Goal: Task Accomplishment & Management: Manage account settings

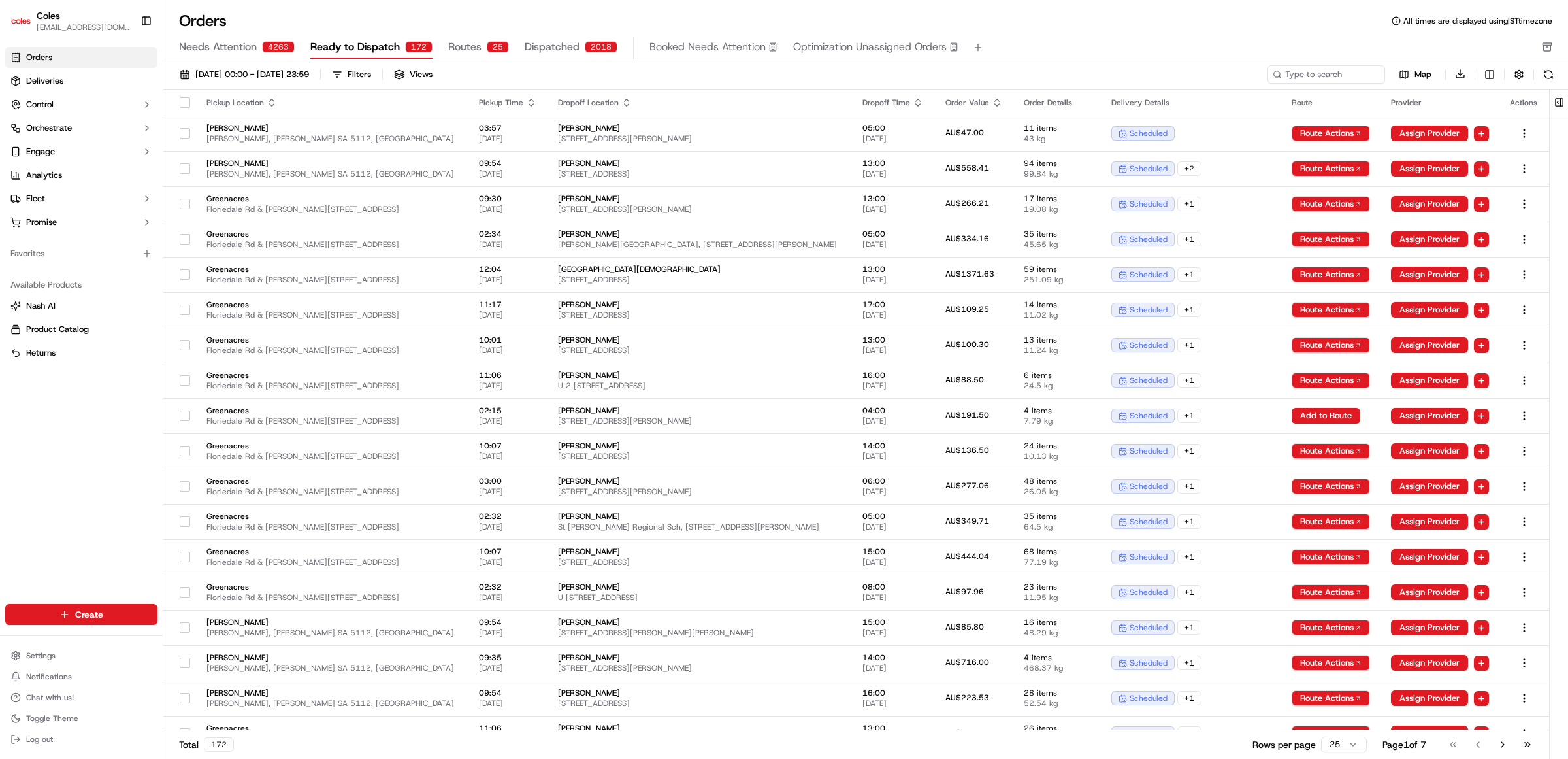
click at [226, 43] on span "Needs Attention" at bounding box center [218, 47] width 77 height 15
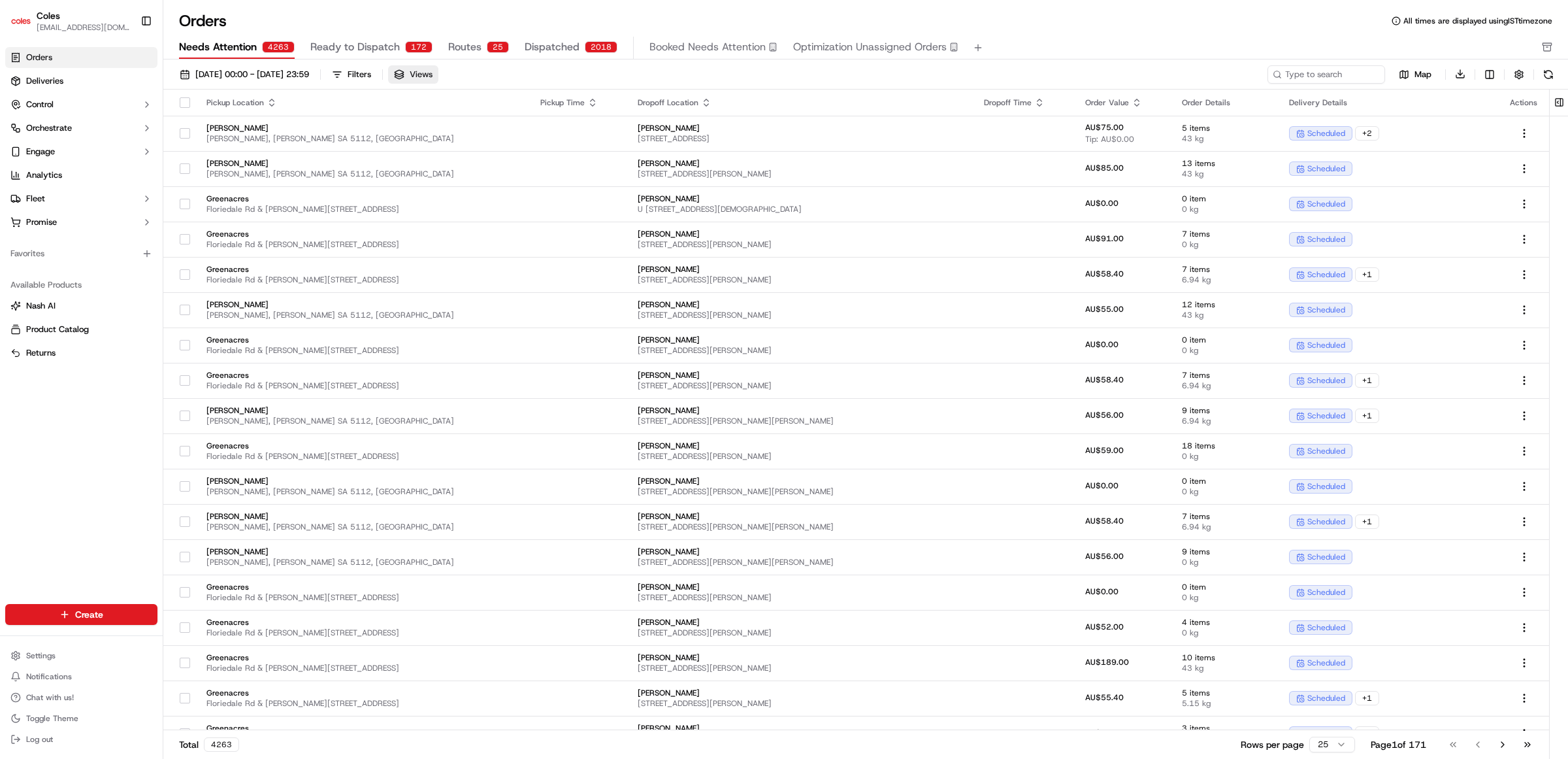
click at [433, 77] on span "Views" at bounding box center [421, 74] width 23 height 12
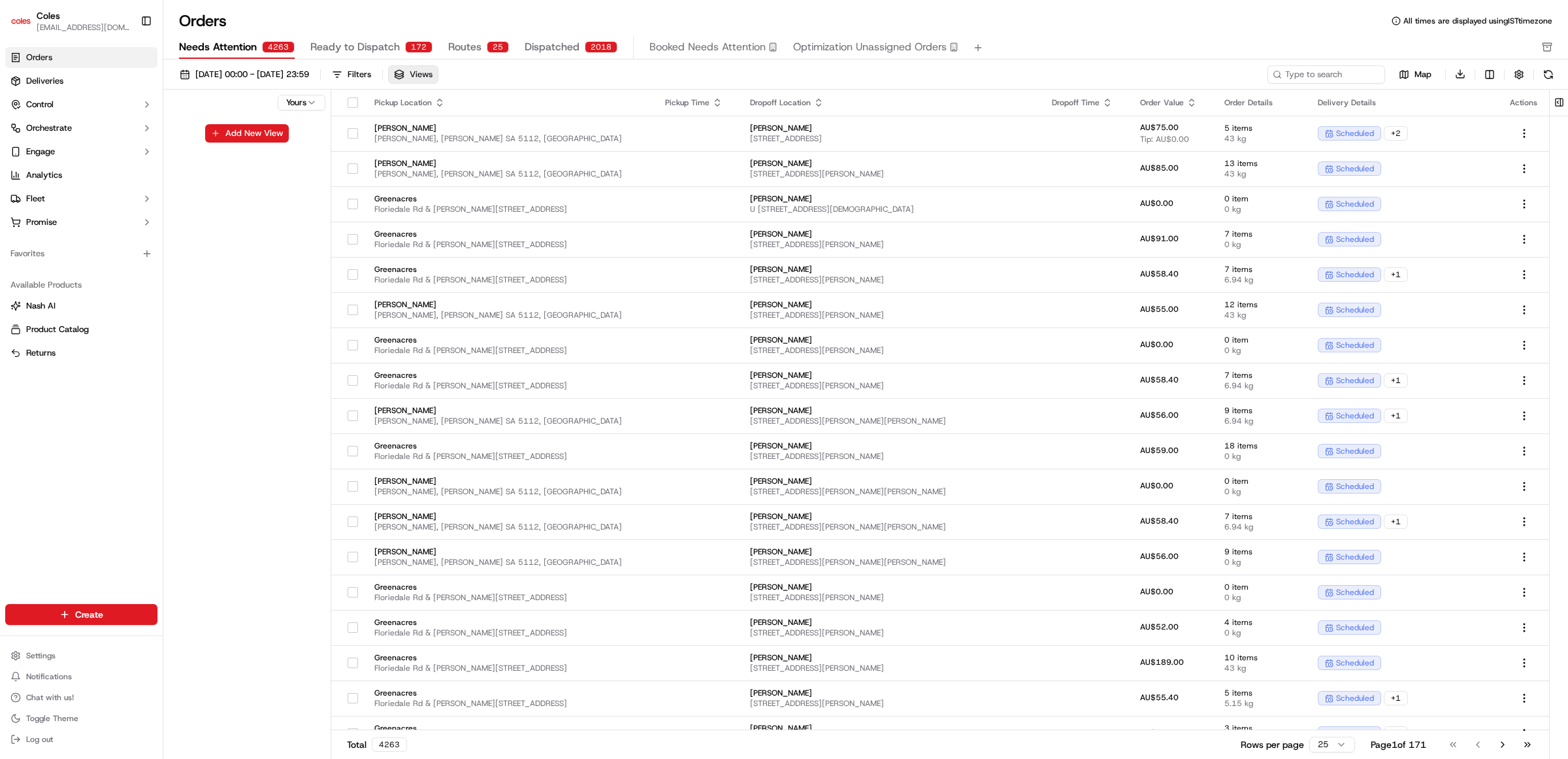
click at [433, 77] on span "Views" at bounding box center [421, 74] width 23 height 12
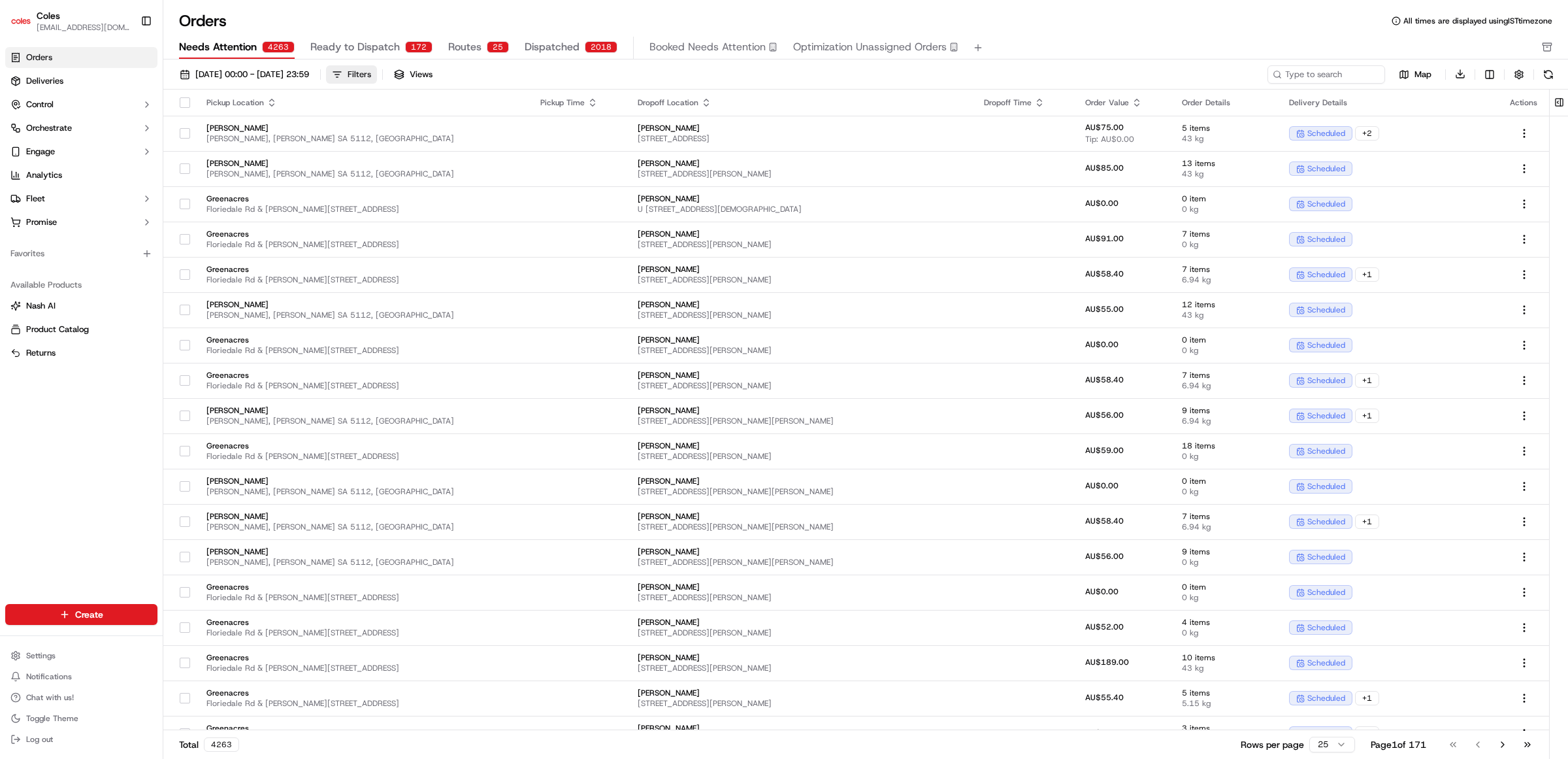
click at [377, 77] on button "Filters" at bounding box center [351, 74] width 51 height 19
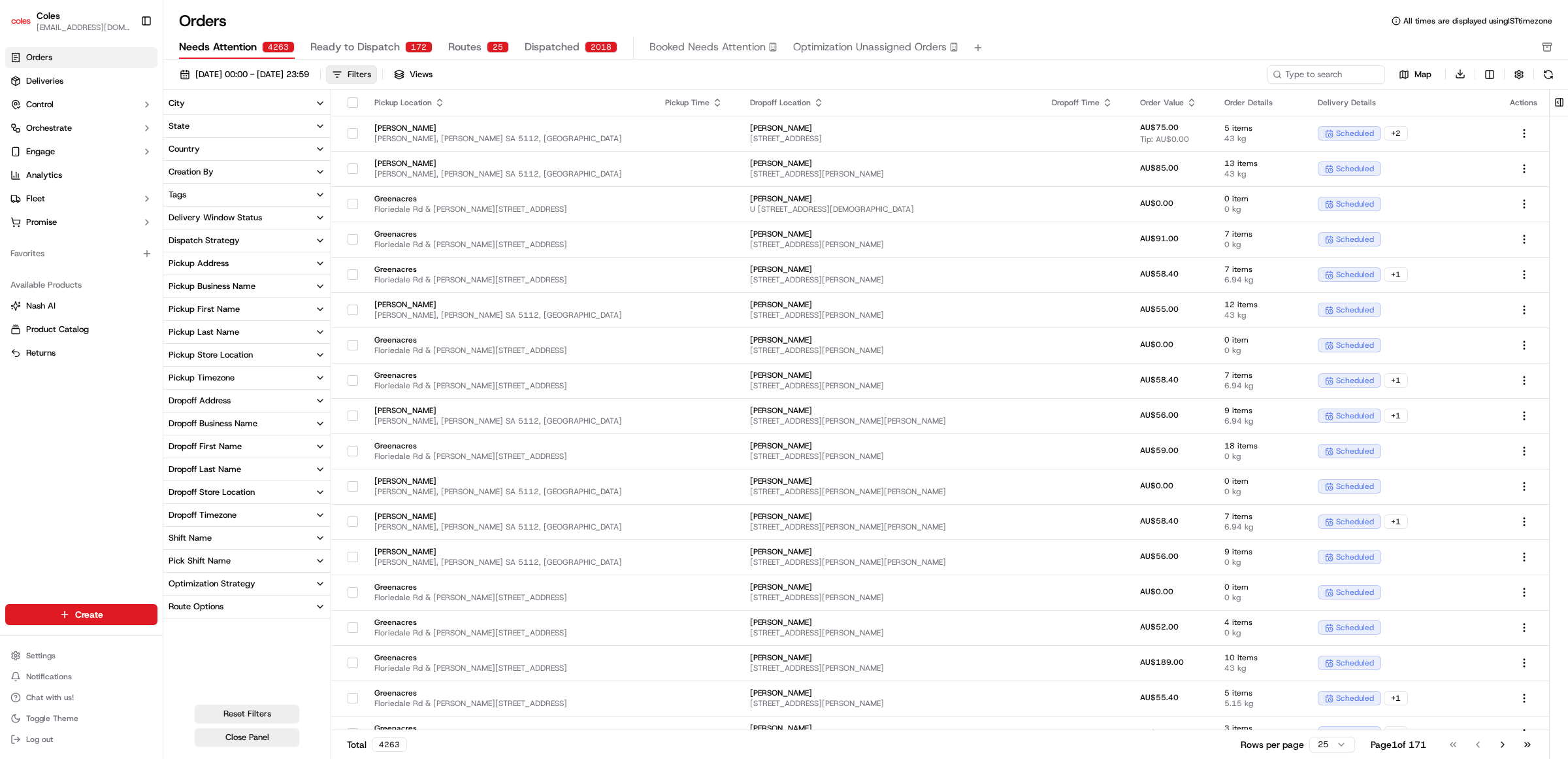
click at [377, 77] on button "Filters" at bounding box center [351, 74] width 51 height 19
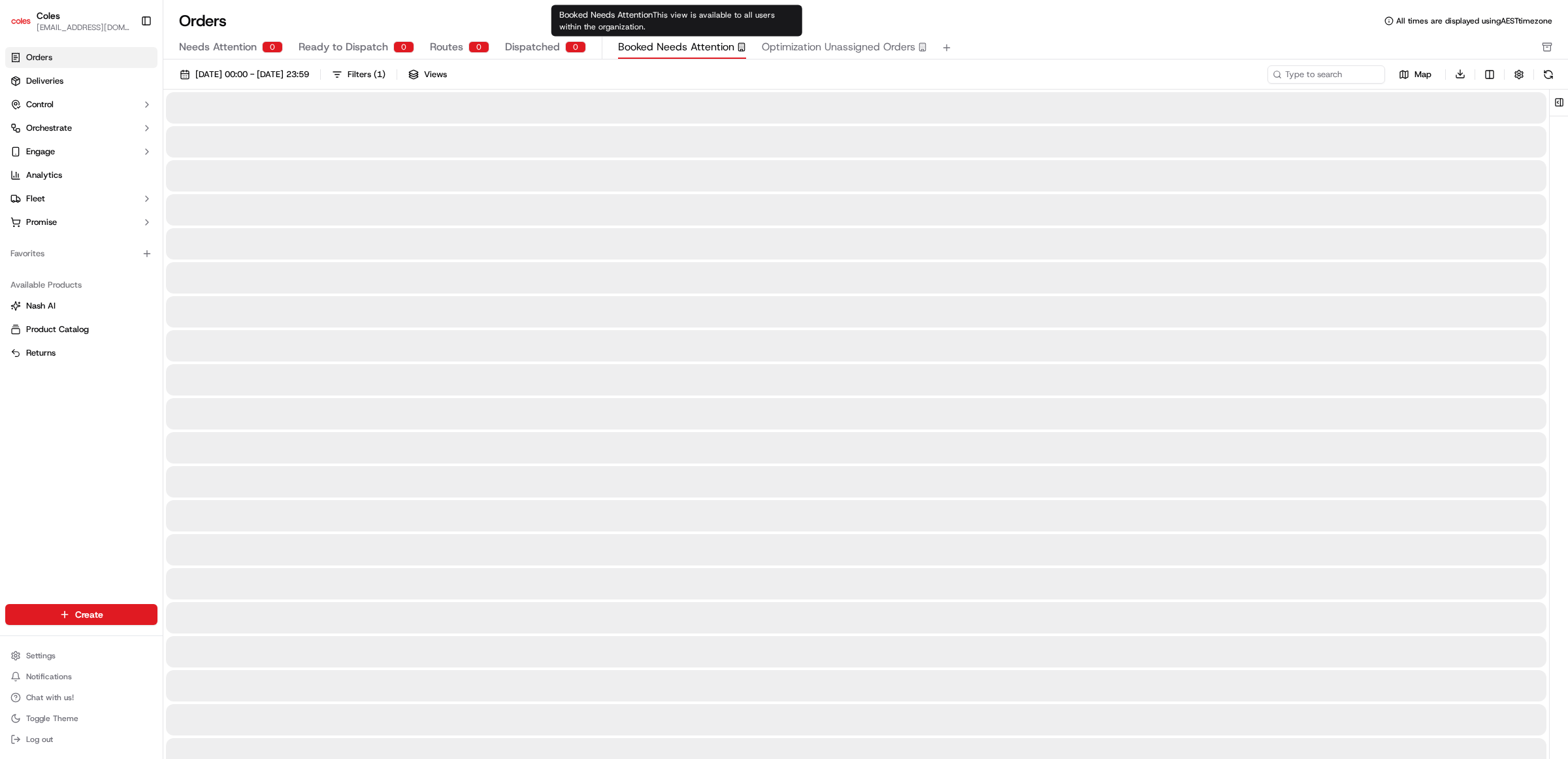
click at [680, 49] on span "Booked Needs Attention" at bounding box center [676, 47] width 116 height 15
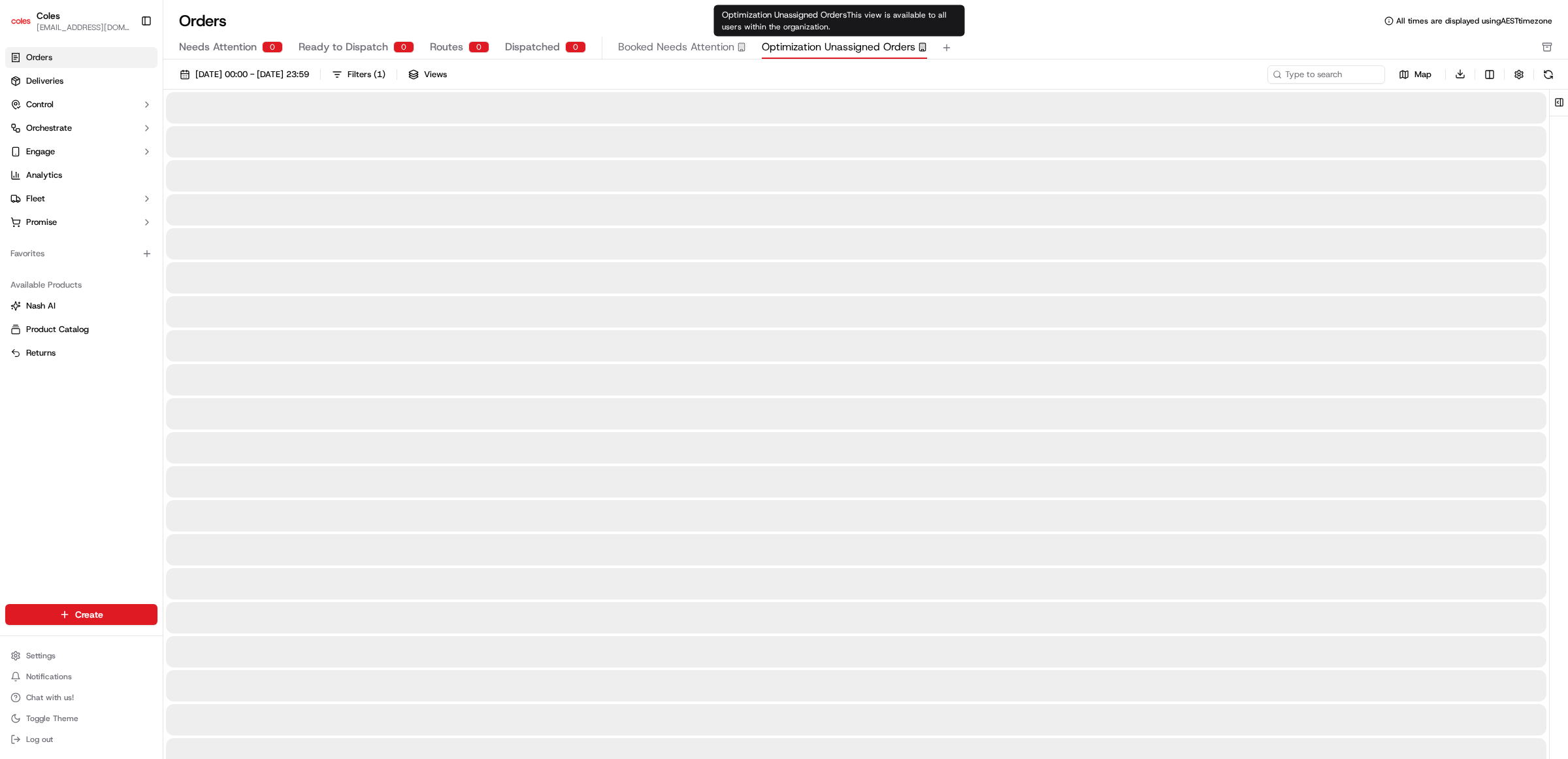
click at [811, 46] on span "Optimization Unassigned Orders" at bounding box center [838, 47] width 153 height 15
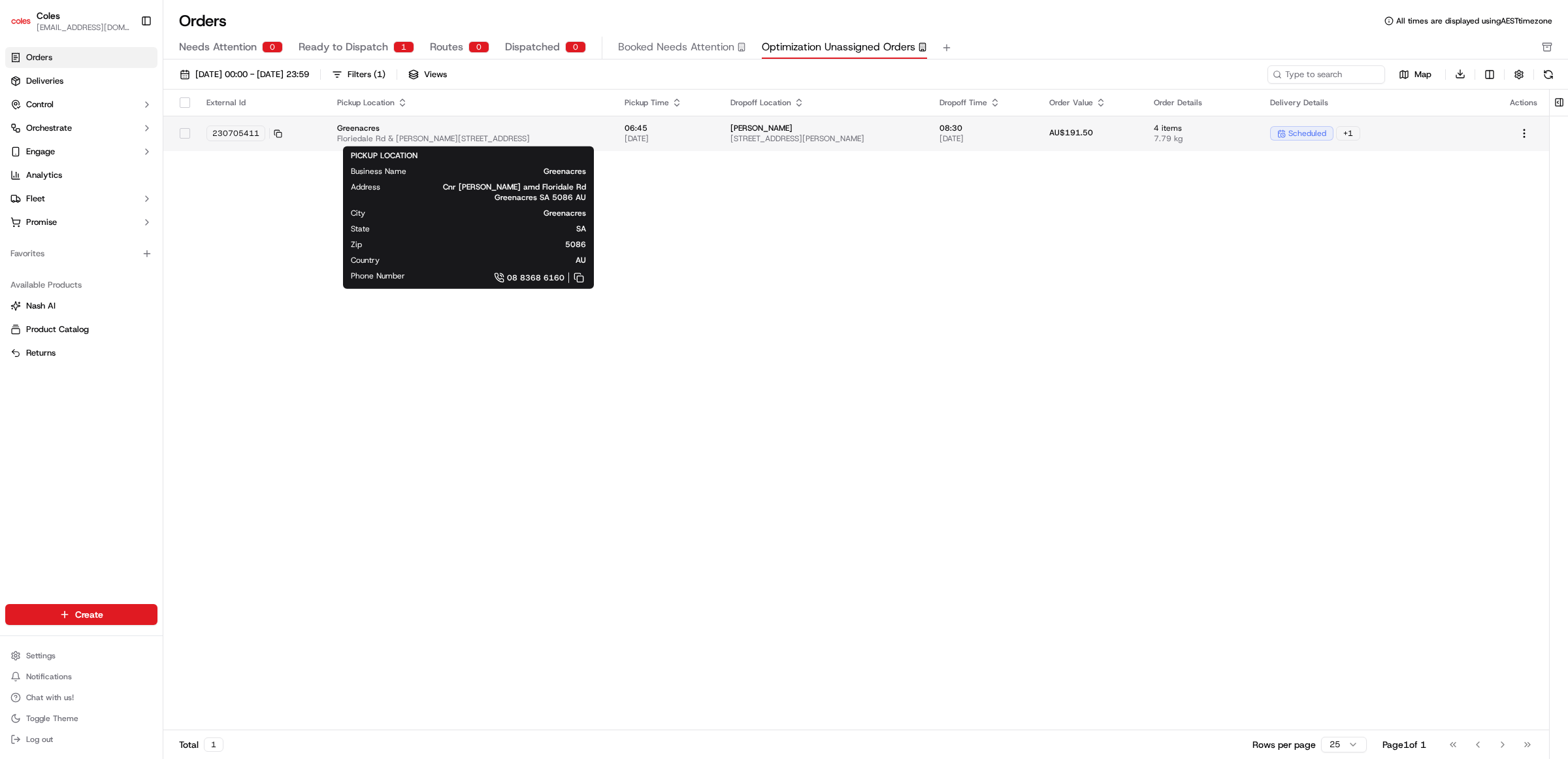
click at [361, 126] on span "Greenacres" at bounding box center [471, 127] width 268 height 10
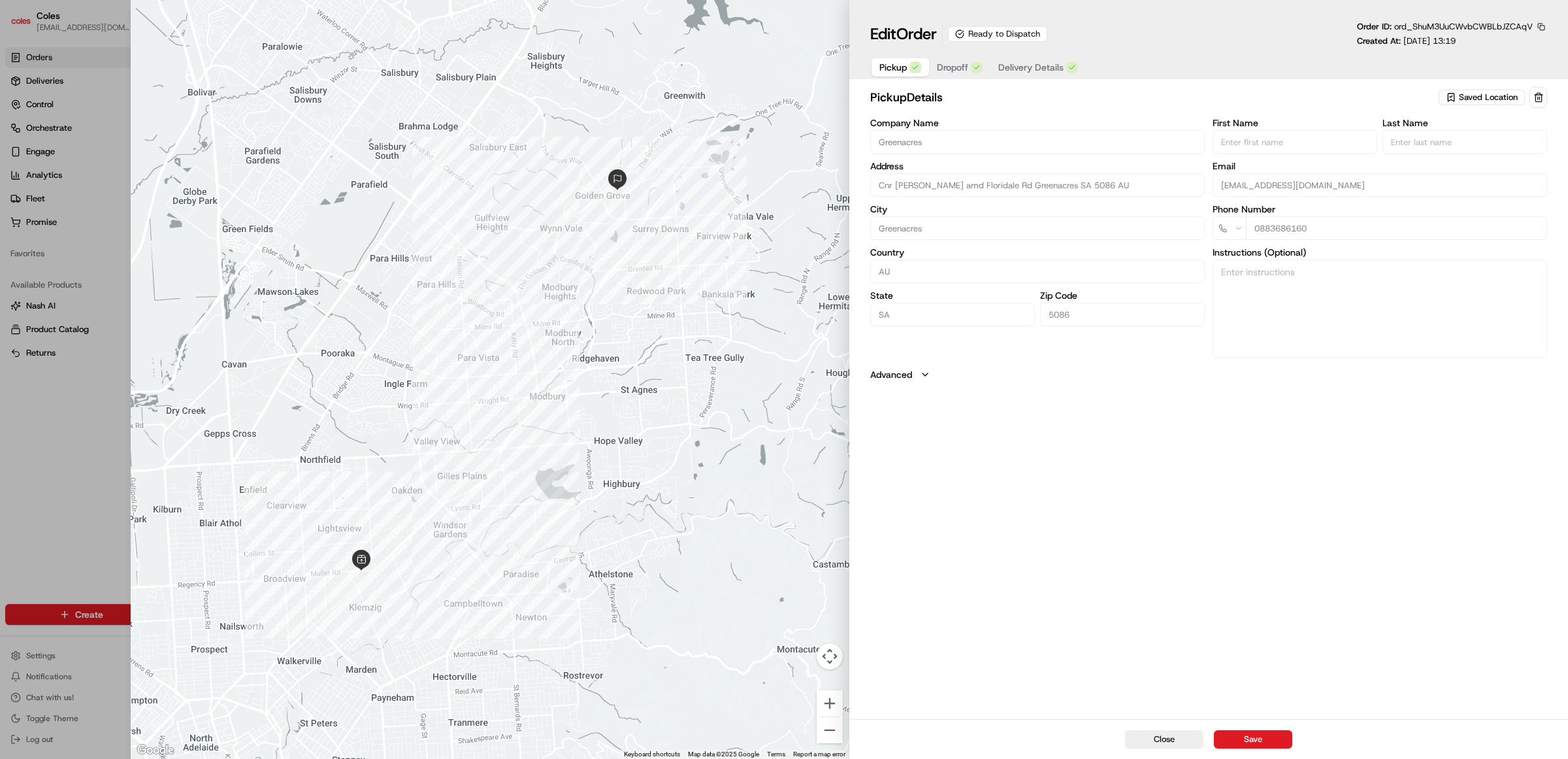
click at [920, 377] on icon "button" at bounding box center [925, 374] width 10 height 10
click at [958, 67] on span "Dropoff" at bounding box center [952, 67] width 31 height 13
click at [1050, 60] on span "Delivery Details" at bounding box center [1031, 67] width 65 height 13
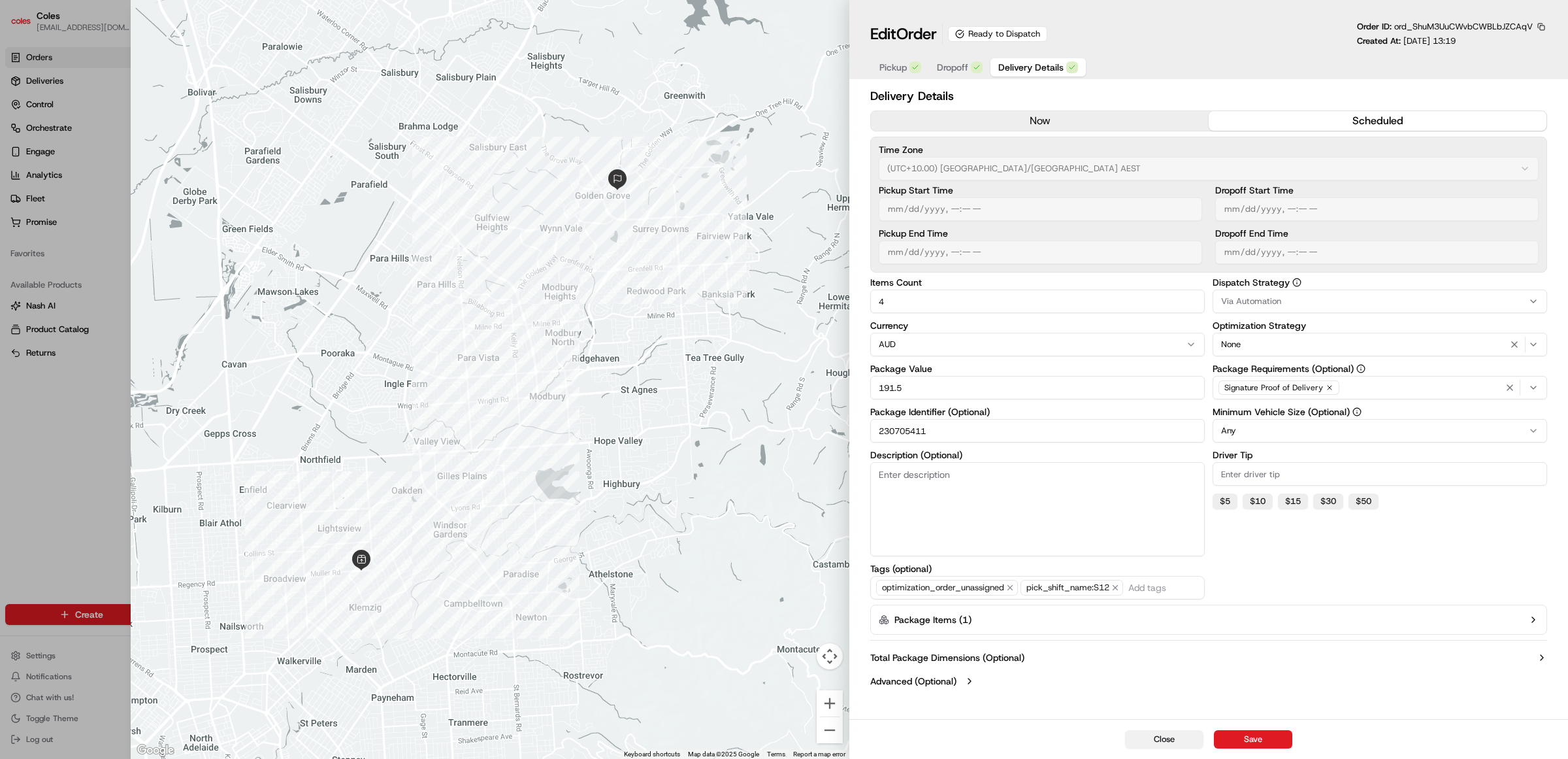
click at [1157, 734] on button "Close" at bounding box center [1164, 739] width 78 height 19
type input "1"
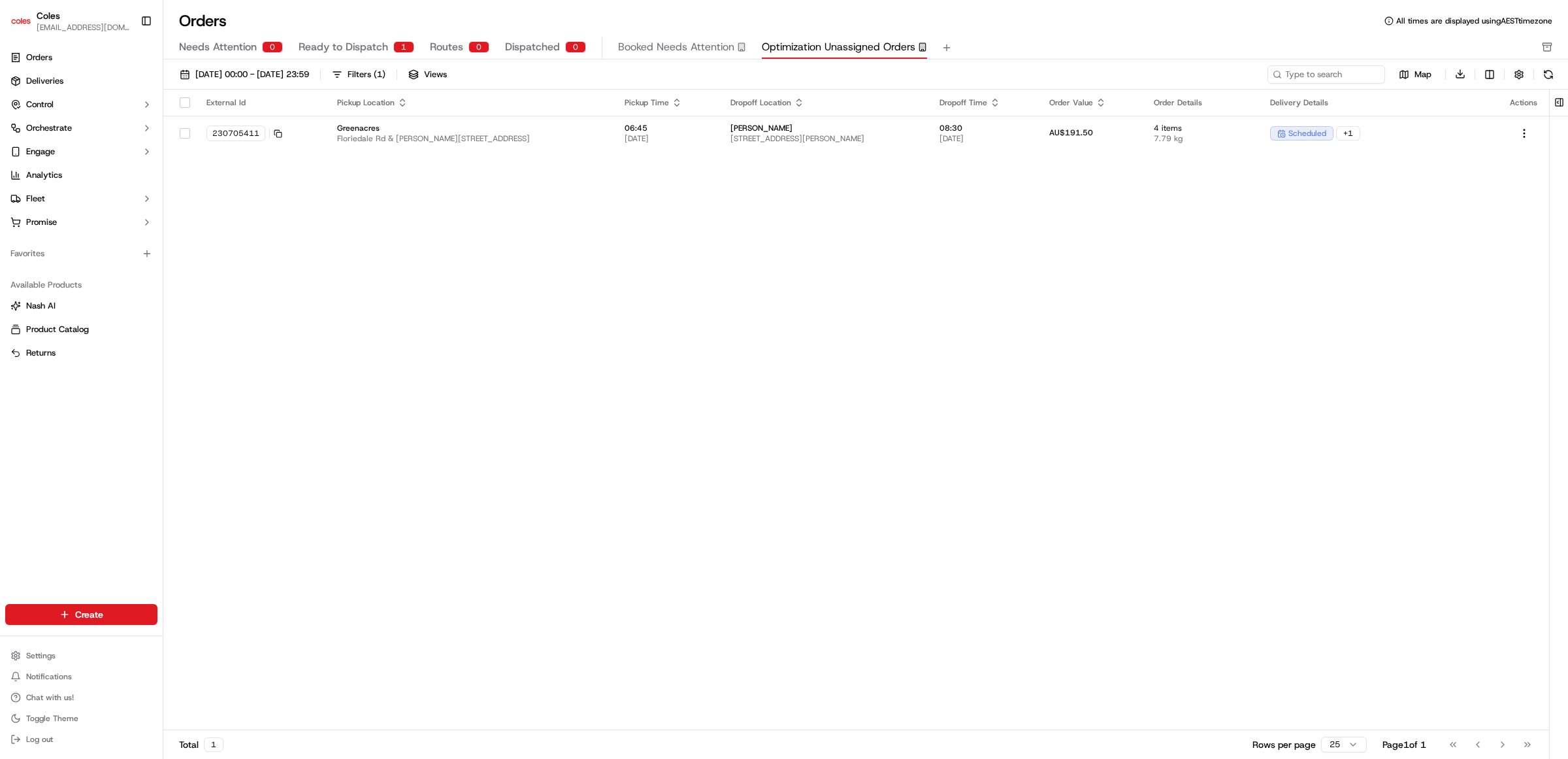
click at [697, 267] on div "External Id Pickup Location Pickup Time Dropoff Location Dropoff Time Order Val…" at bounding box center [856, 410] width 1386 height 641
click at [302, 218] on div "External Id Pickup Location Pickup Time Dropoff Location Dropoff Time Order Val…" at bounding box center [856, 410] width 1386 height 641
click at [43, 60] on span "Orders" at bounding box center [39, 57] width 26 height 12
click at [328, 51] on span "Ready to Dispatch" at bounding box center [343, 47] width 89 height 15
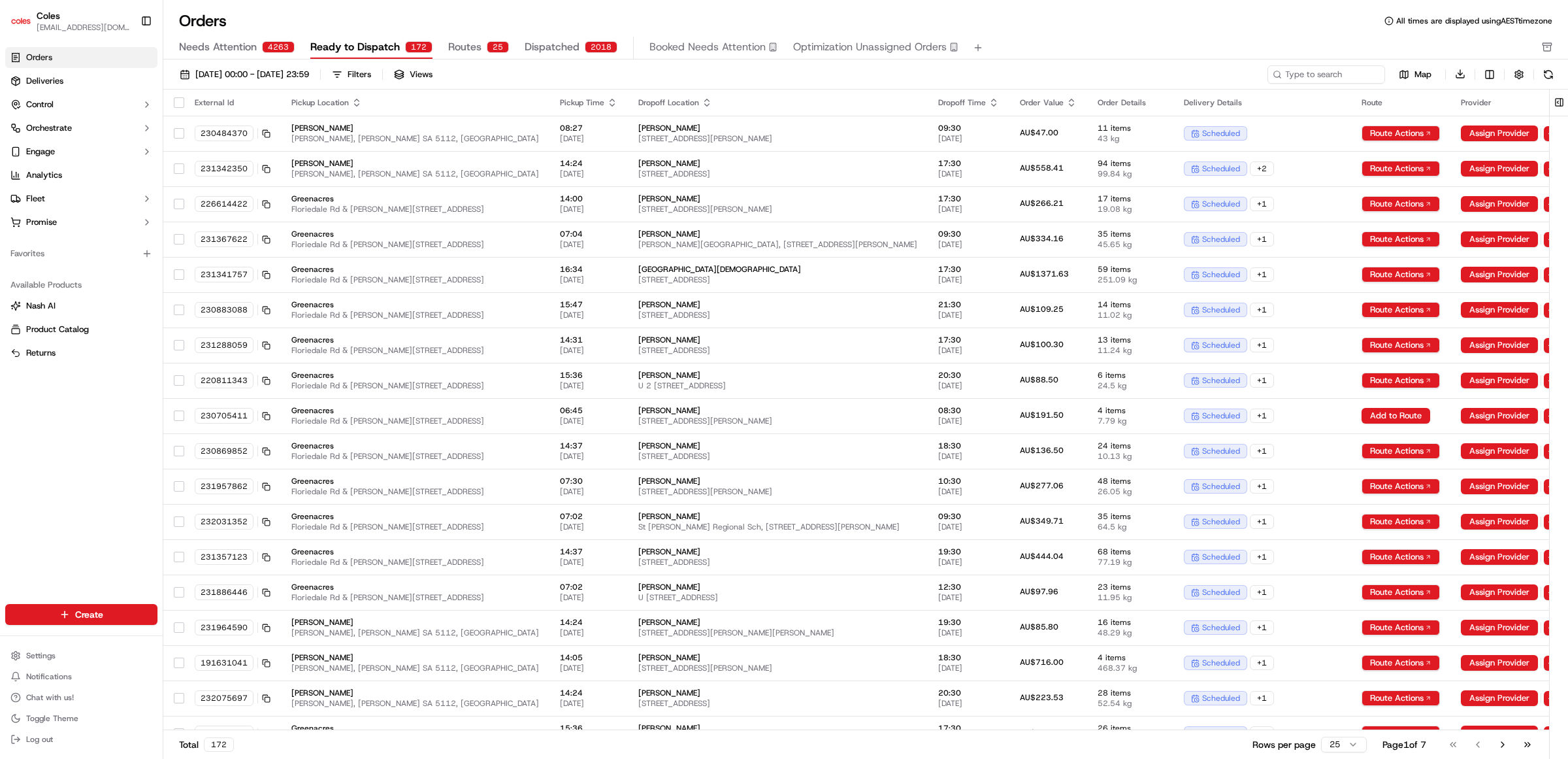
click at [223, 47] on span "Needs Attention" at bounding box center [218, 47] width 77 height 15
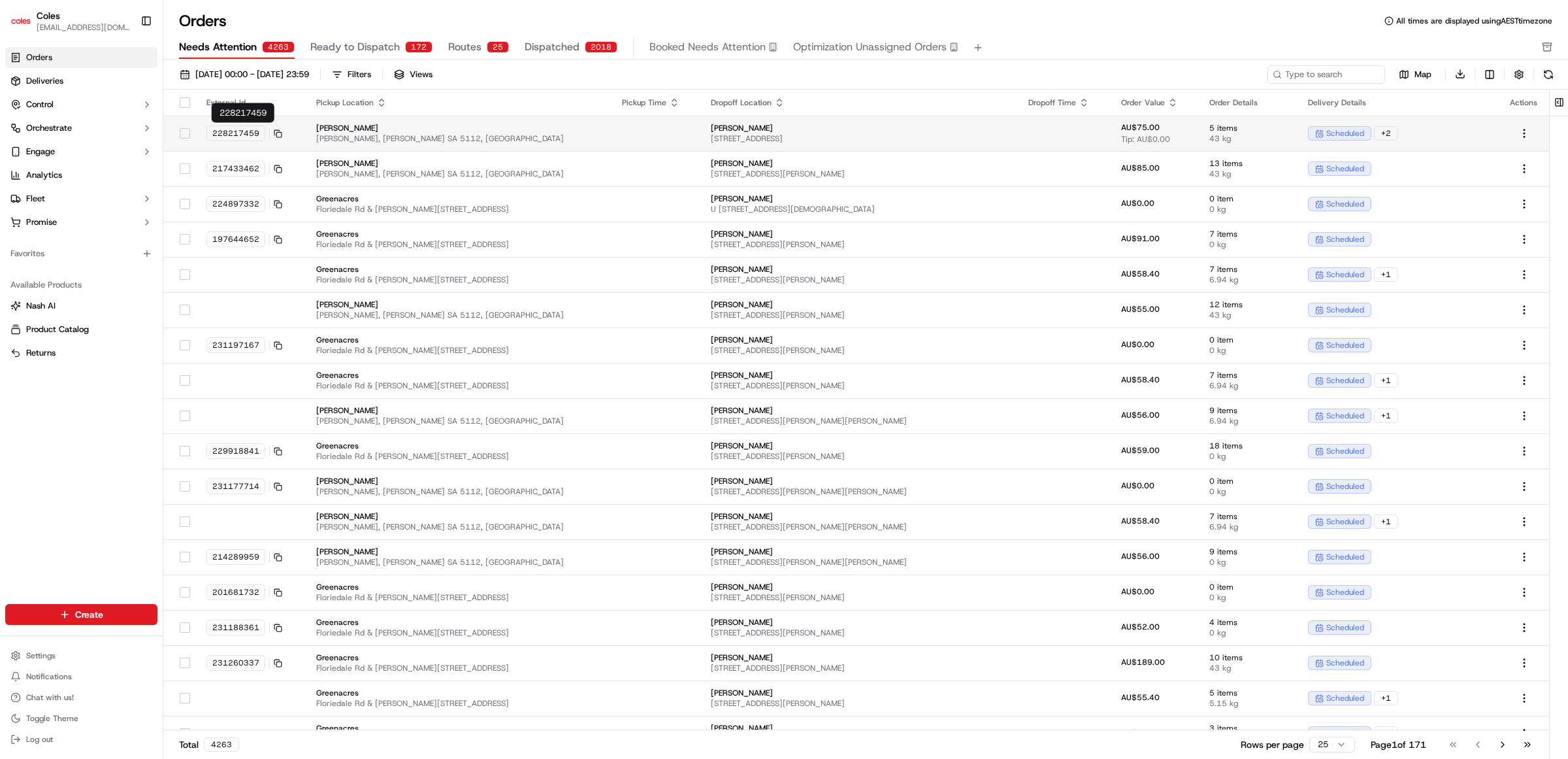
click at [230, 133] on span "228217459" at bounding box center [235, 133] width 47 height 10
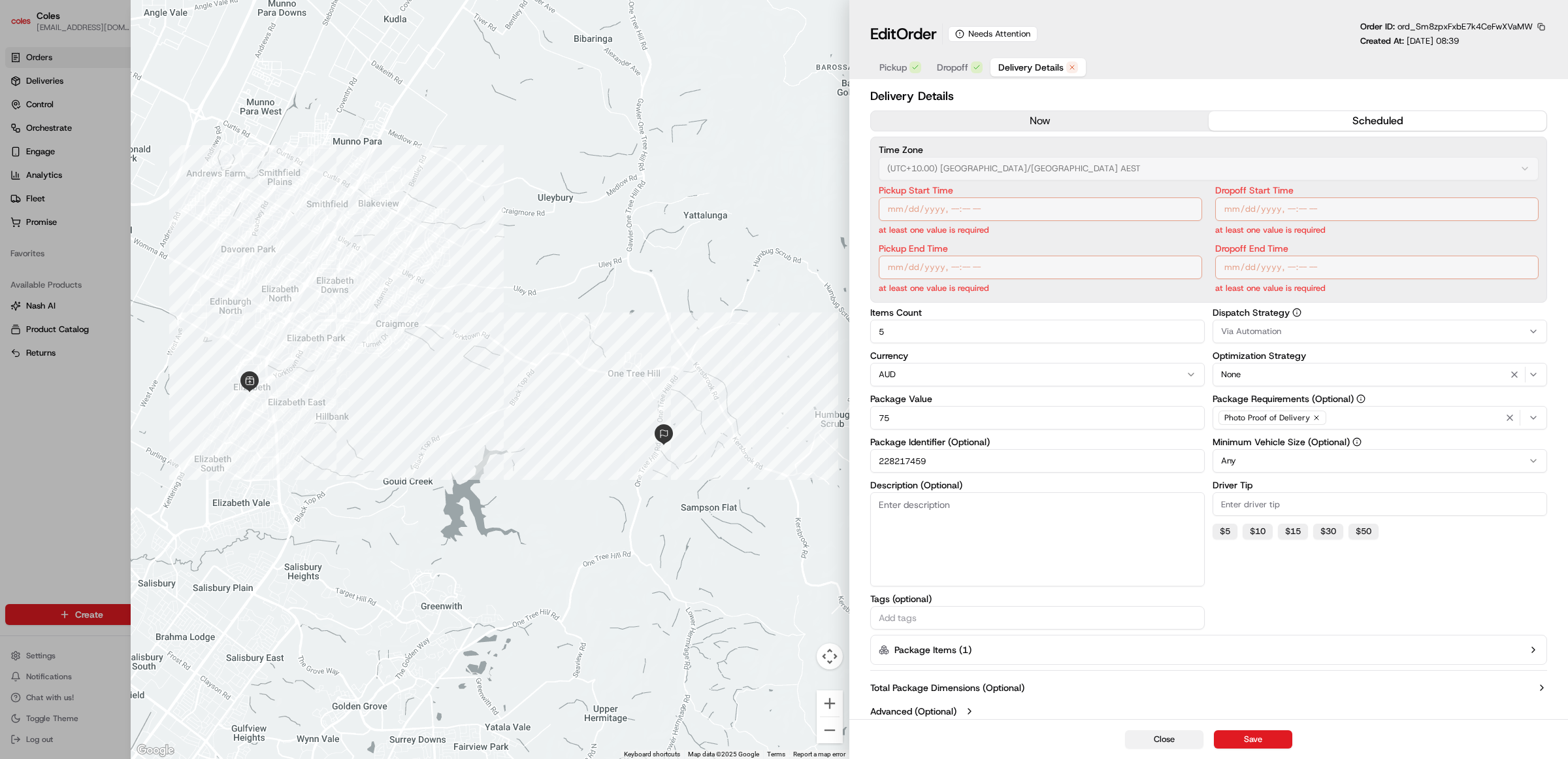
click at [1160, 731] on button "Close" at bounding box center [1164, 739] width 78 height 19
type input "1"
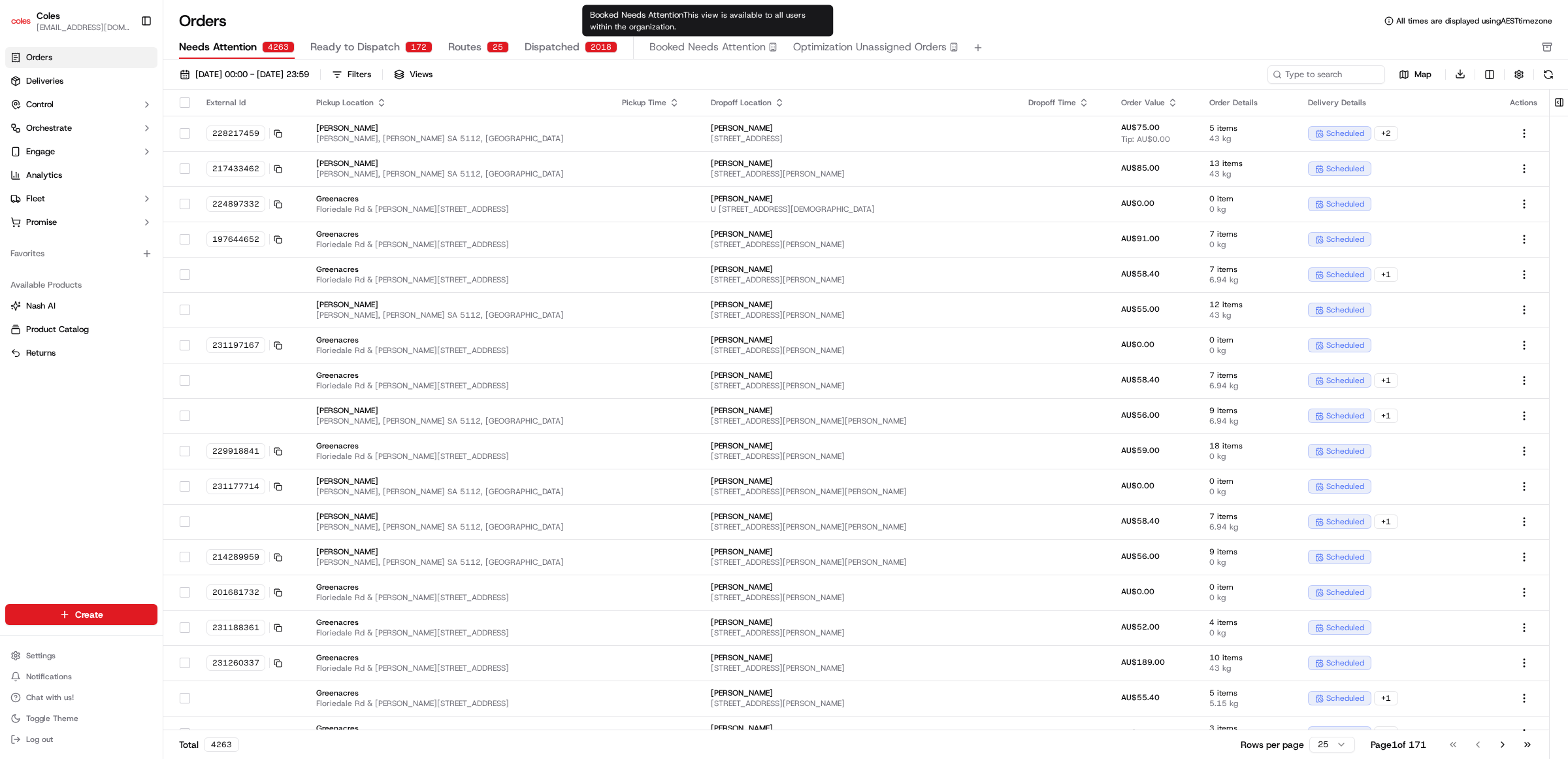
click at [697, 44] on span "Booked Needs Attention" at bounding box center [708, 47] width 116 height 15
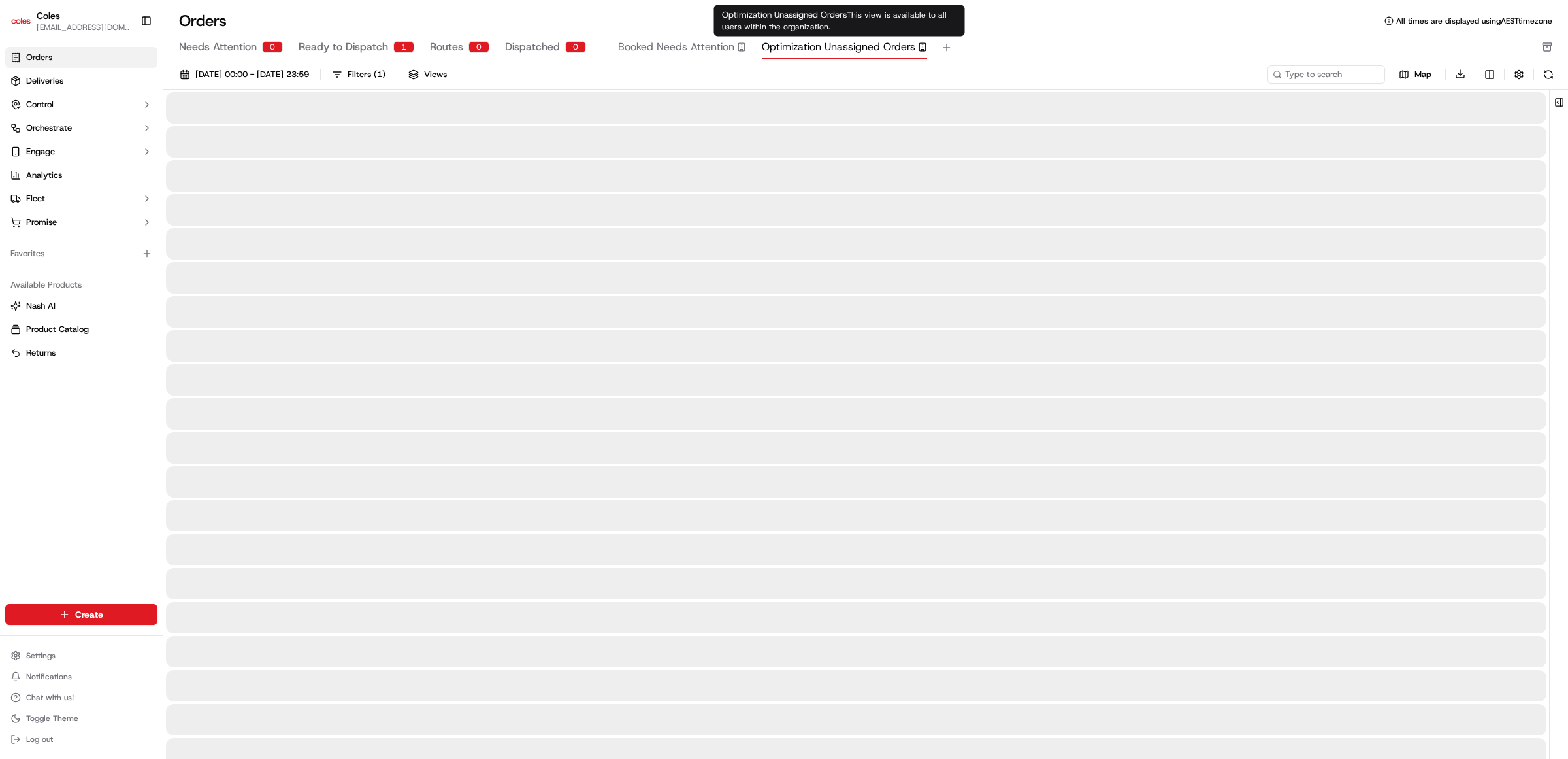
click at [867, 41] on span "Optimization Unassigned Orders" at bounding box center [838, 47] width 153 height 15
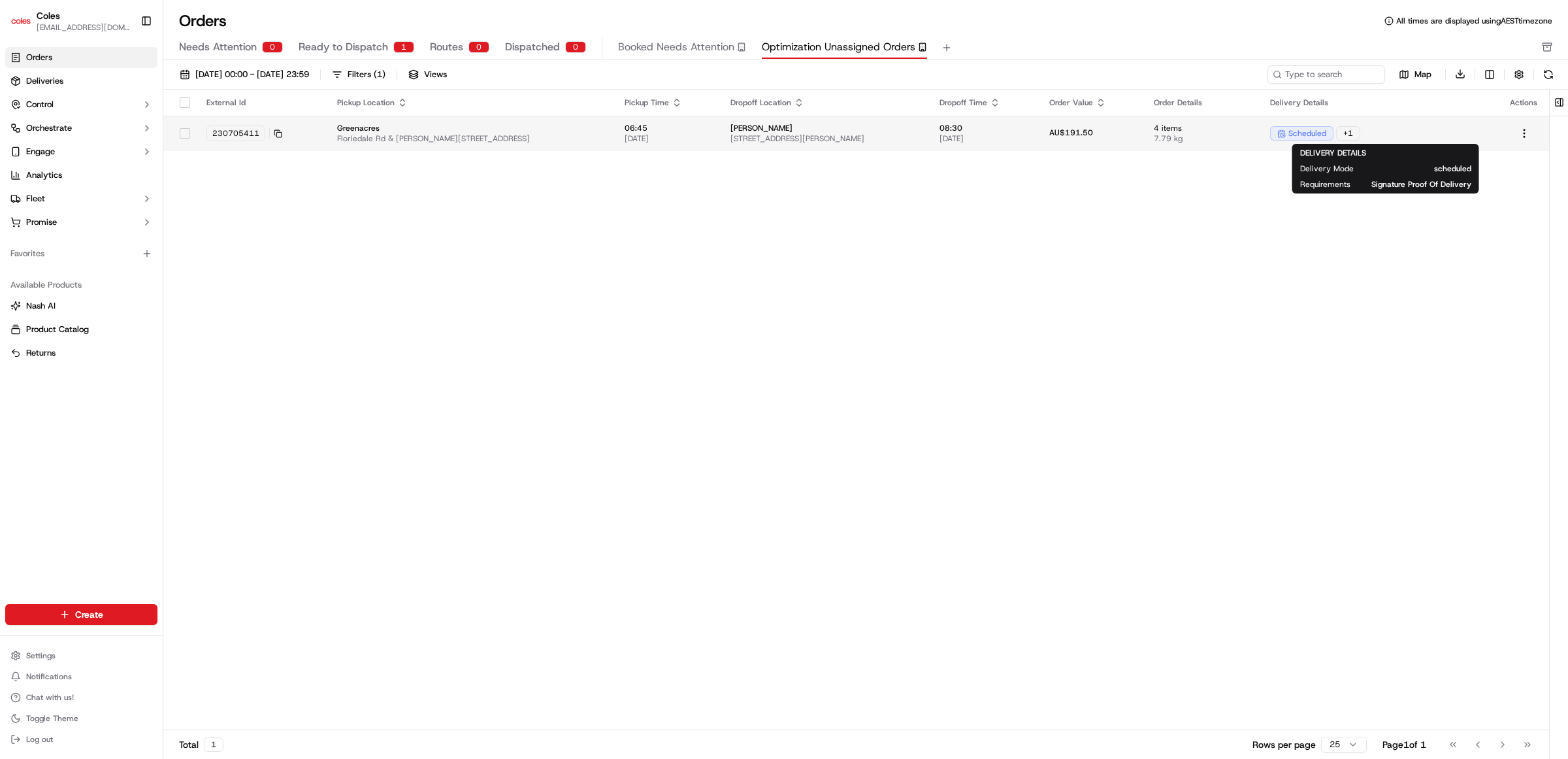
click at [1321, 131] on span "scheduled" at bounding box center [1307, 133] width 38 height 10
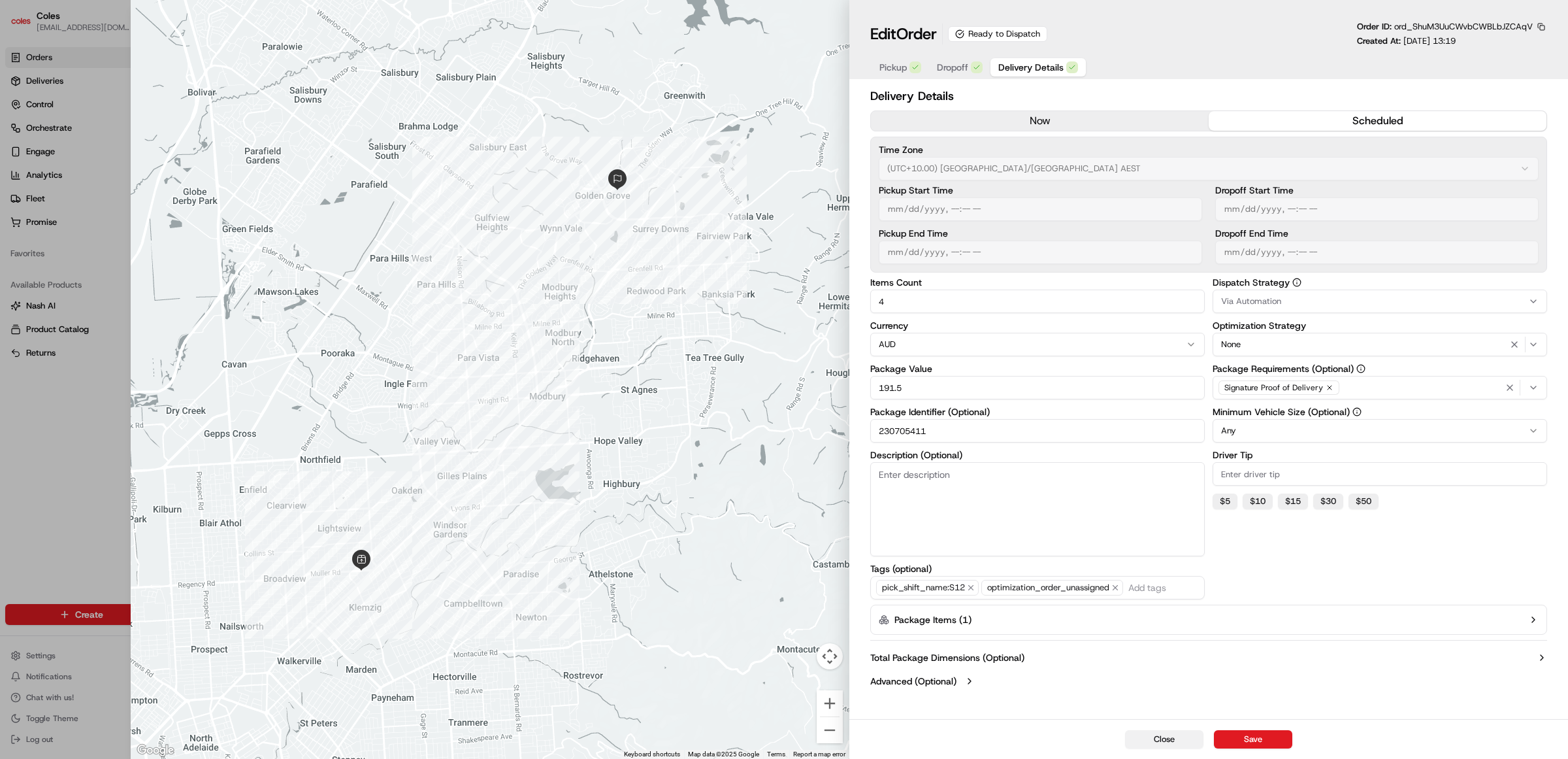
click at [1157, 740] on button "Close" at bounding box center [1164, 739] width 78 height 19
type input "1"
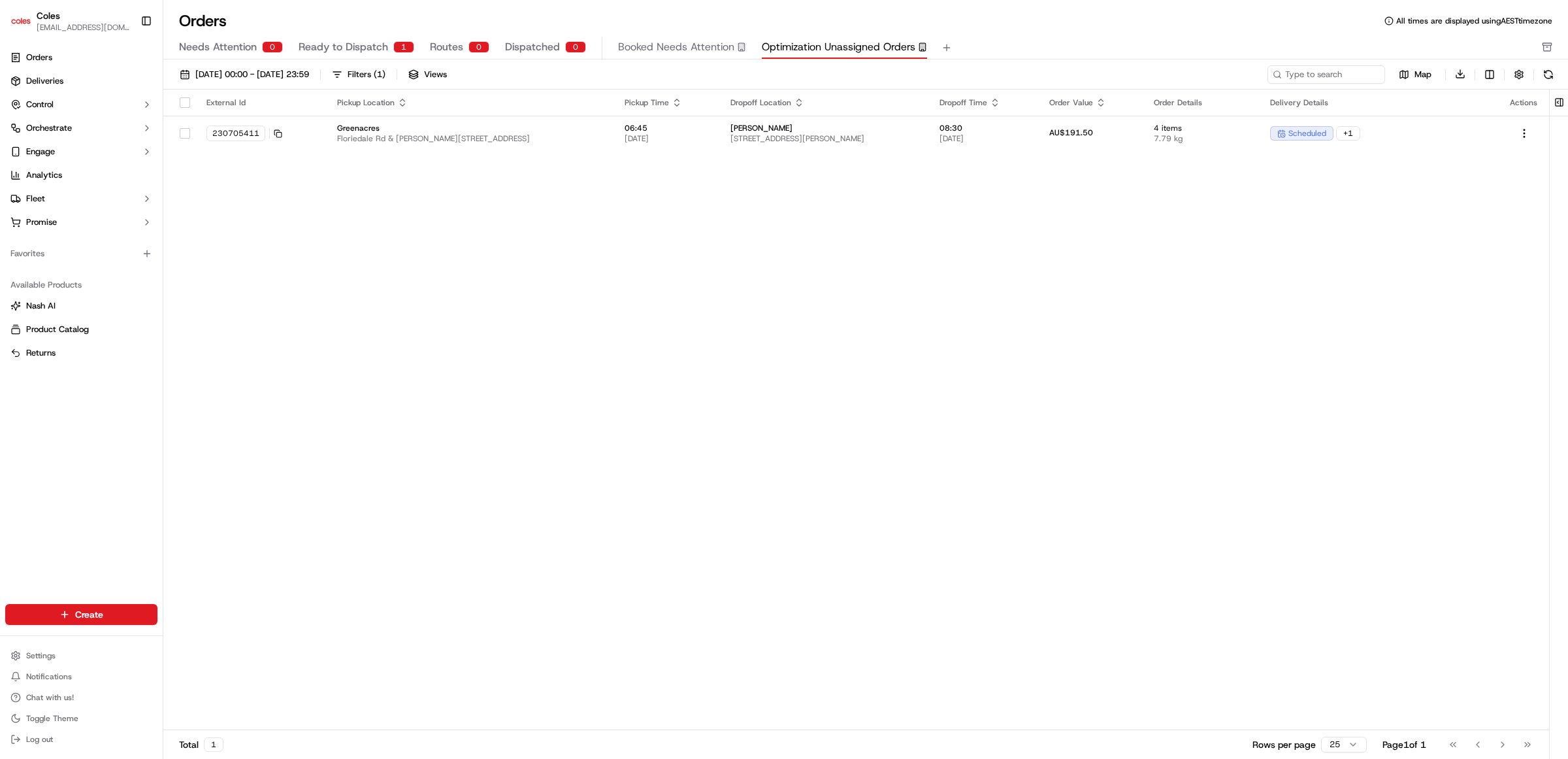
click at [817, 534] on div "External Id Pickup Location Pickup Time Dropoff Location Dropoff Time Order Val…" at bounding box center [856, 410] width 1386 height 641
click at [664, 46] on span "Booked Needs Attention" at bounding box center [676, 47] width 116 height 15
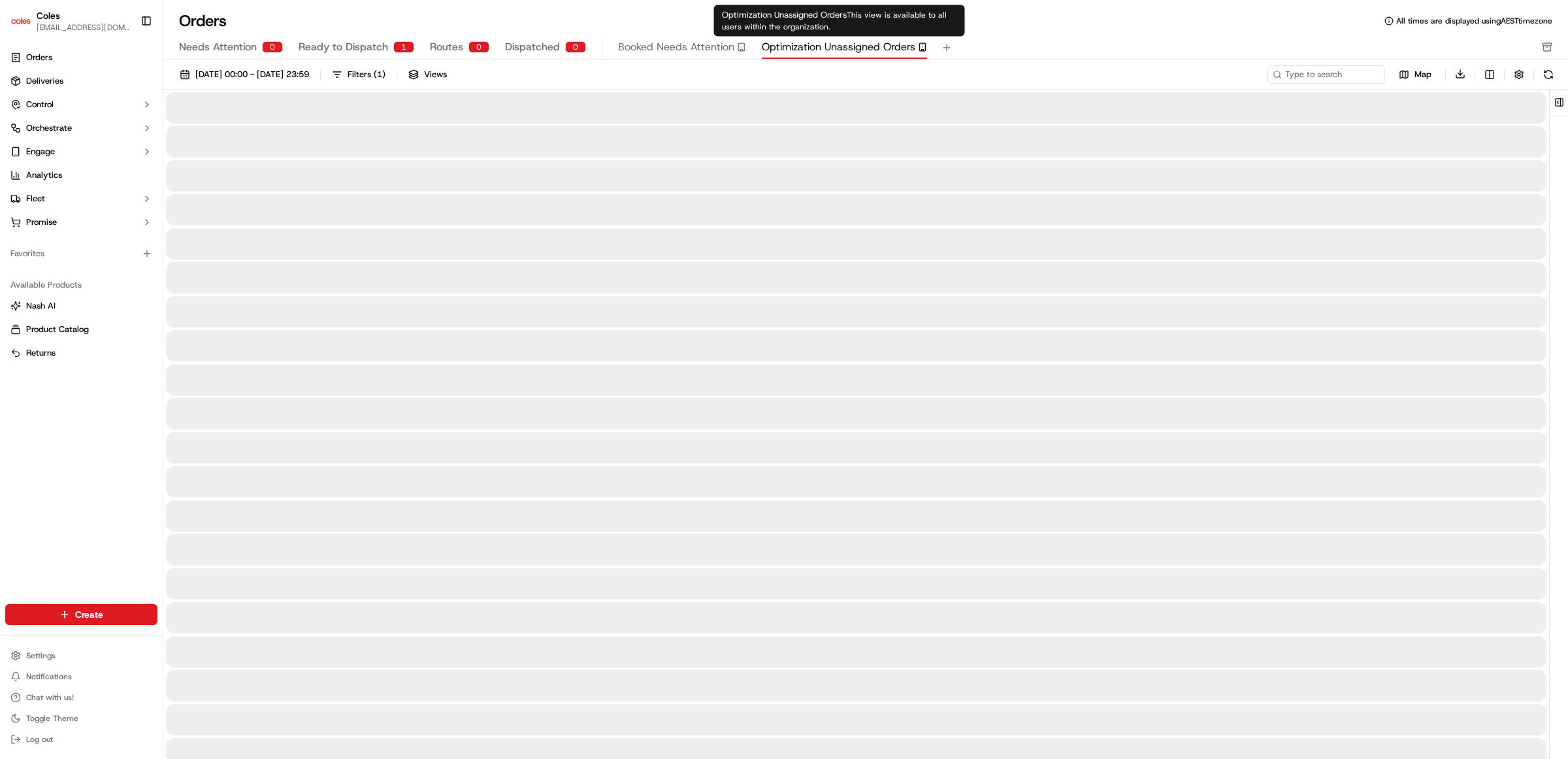
click at [828, 51] on span "Optimization Unassigned Orders" at bounding box center [838, 47] width 153 height 15
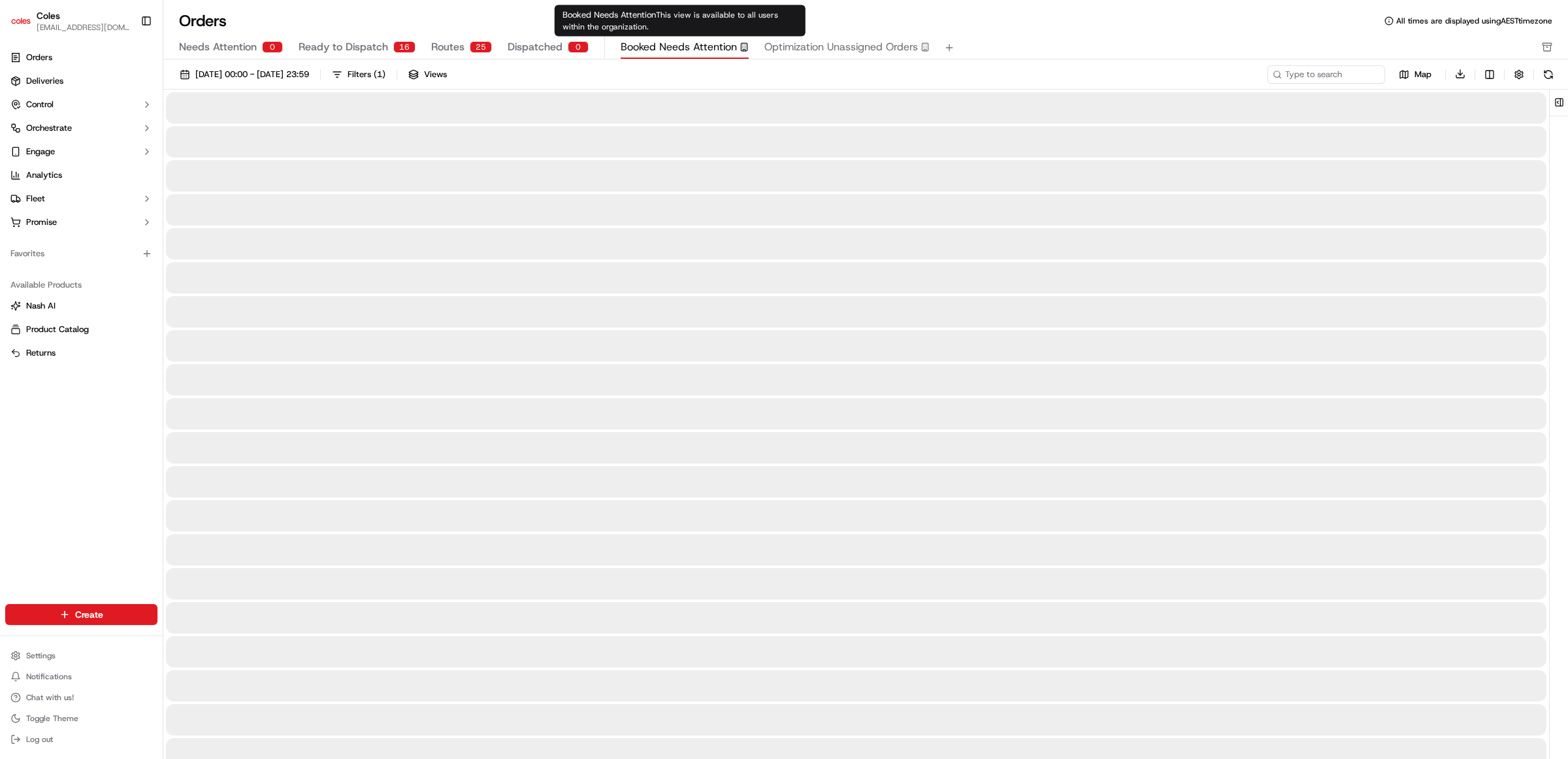
click at [655, 47] on span "Booked Needs Attention" at bounding box center [679, 47] width 116 height 15
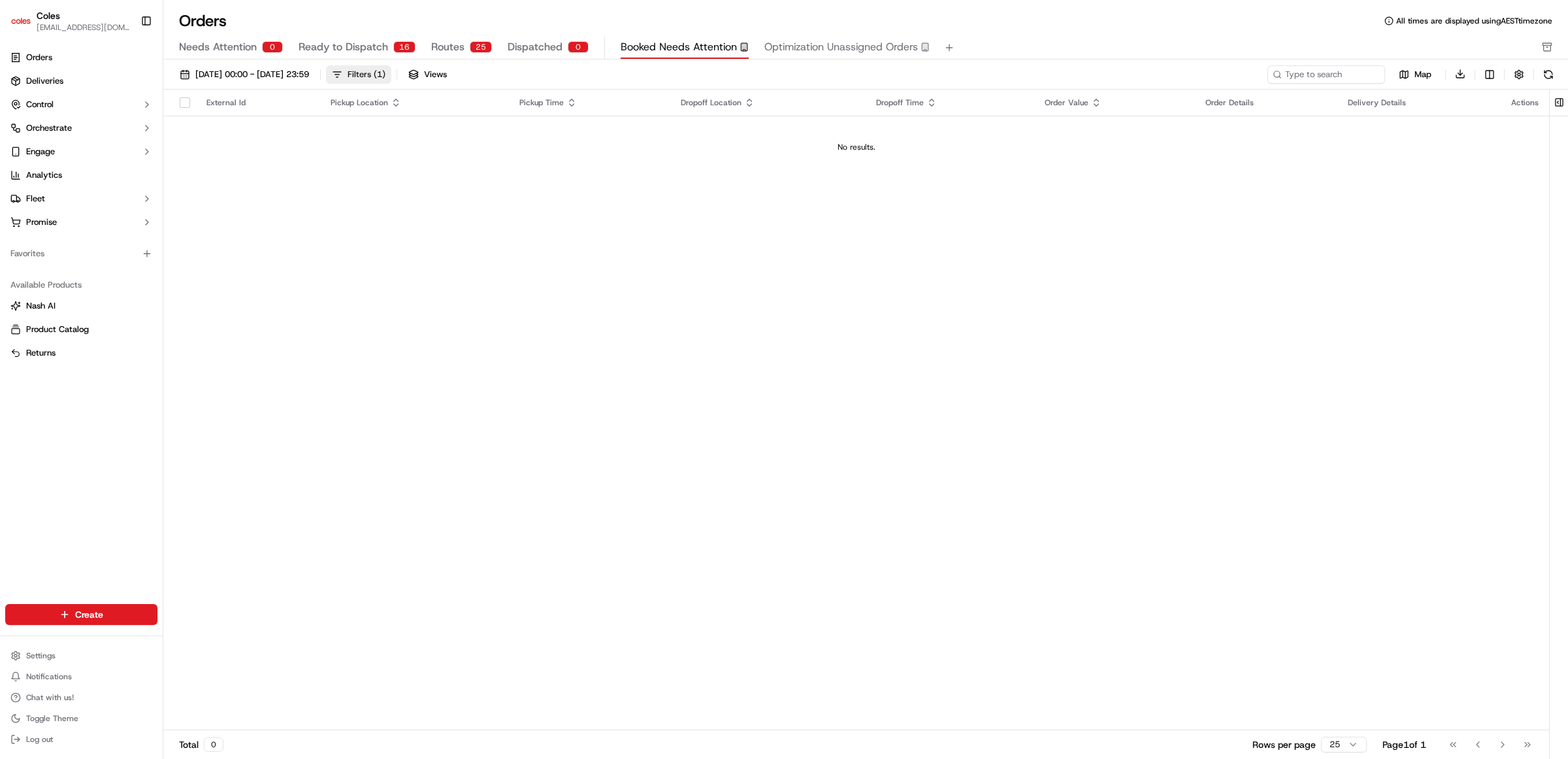
click at [385, 69] on div "Filters ( 1 )" at bounding box center [366, 74] width 38 height 12
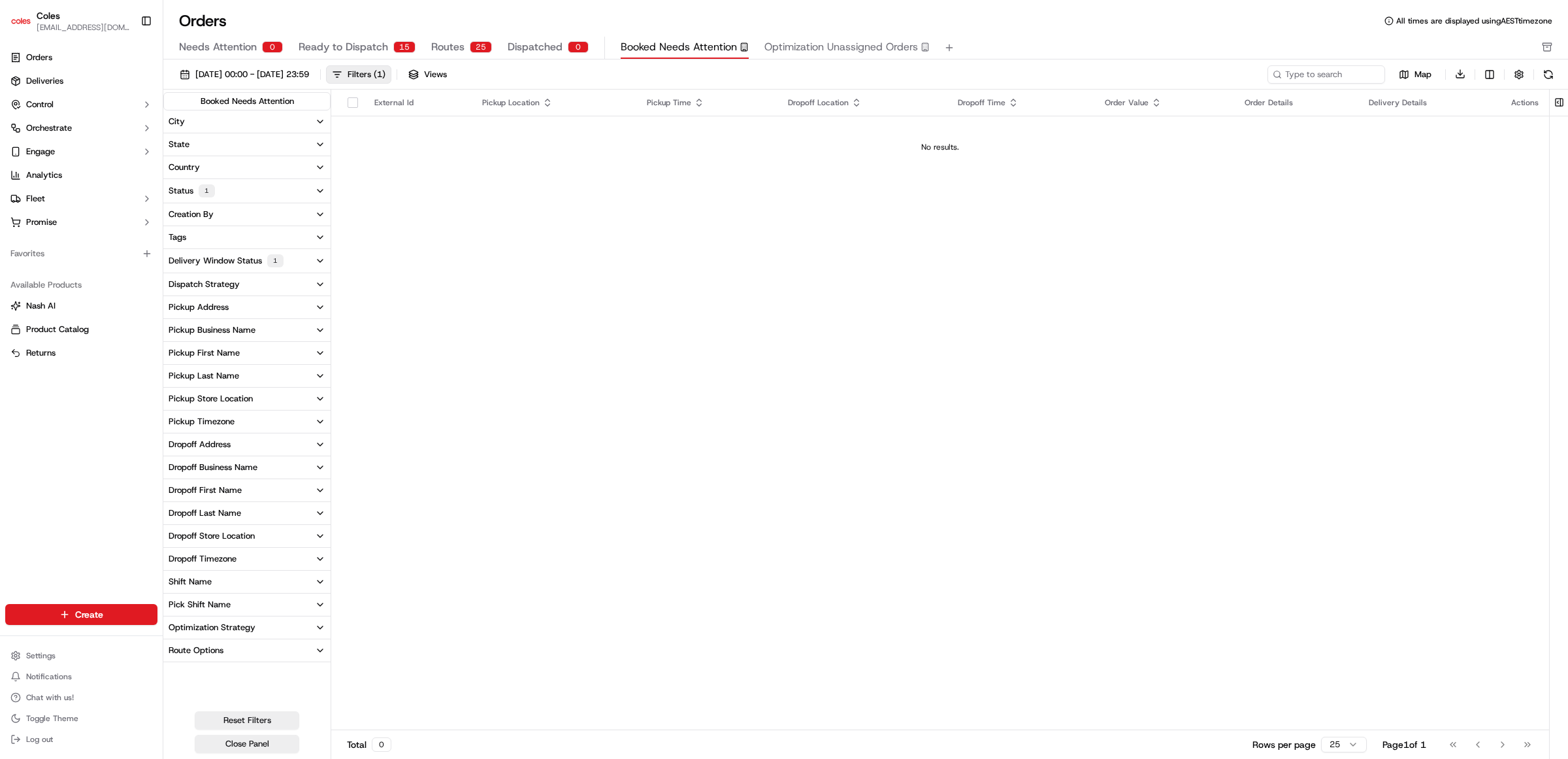
click at [475, 191] on div "External Id Pickup Location Pickup Time Dropoff Location Dropoff Time Order Val…" at bounding box center [940, 410] width 1218 height 641
click at [385, 78] on div "Filters ( 1 )" at bounding box center [366, 74] width 38 height 12
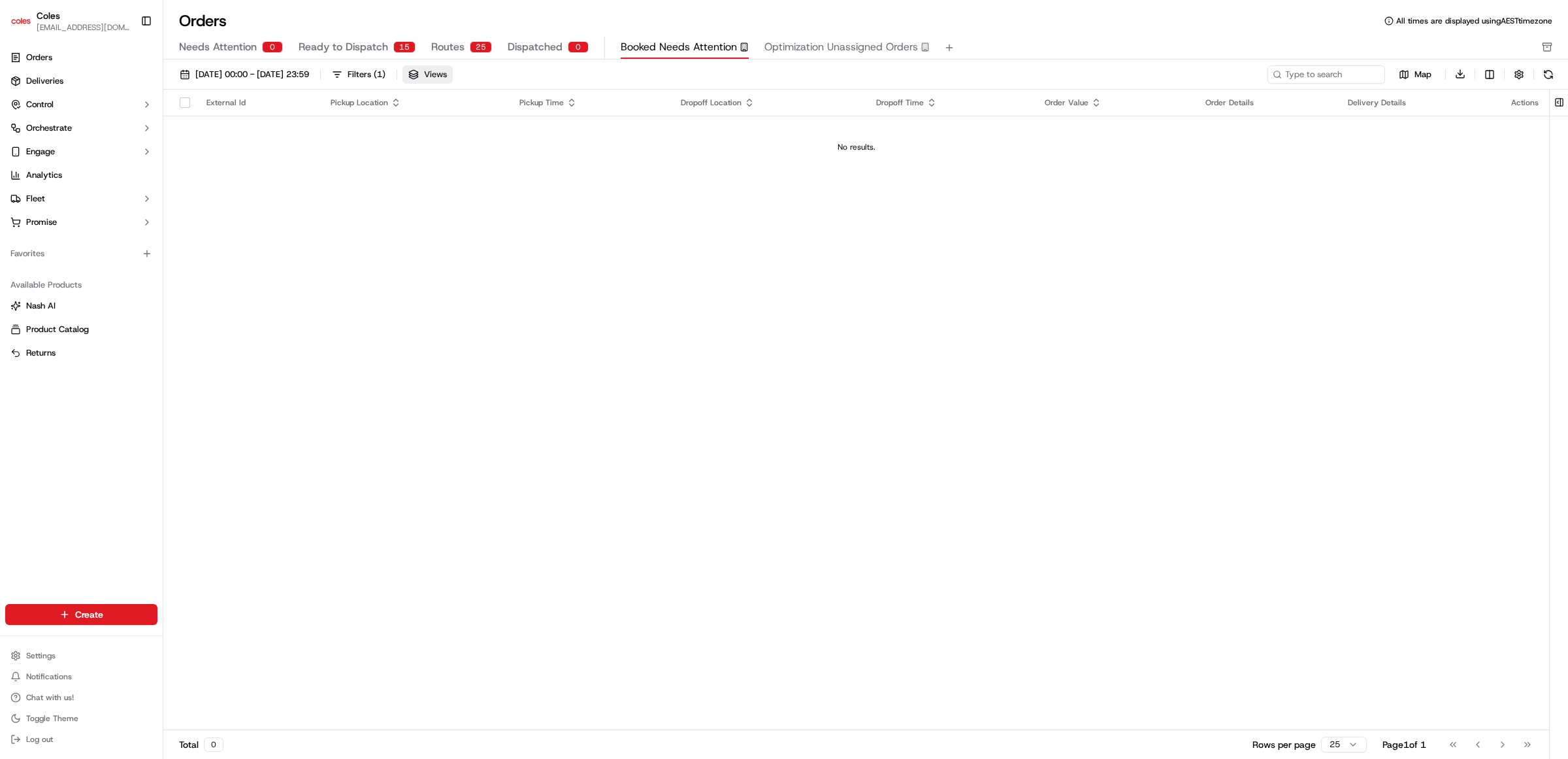
click at [447, 70] on span "Views" at bounding box center [435, 74] width 23 height 12
click at [381, 49] on span "Ready to Dispatch" at bounding box center [343, 47] width 89 height 15
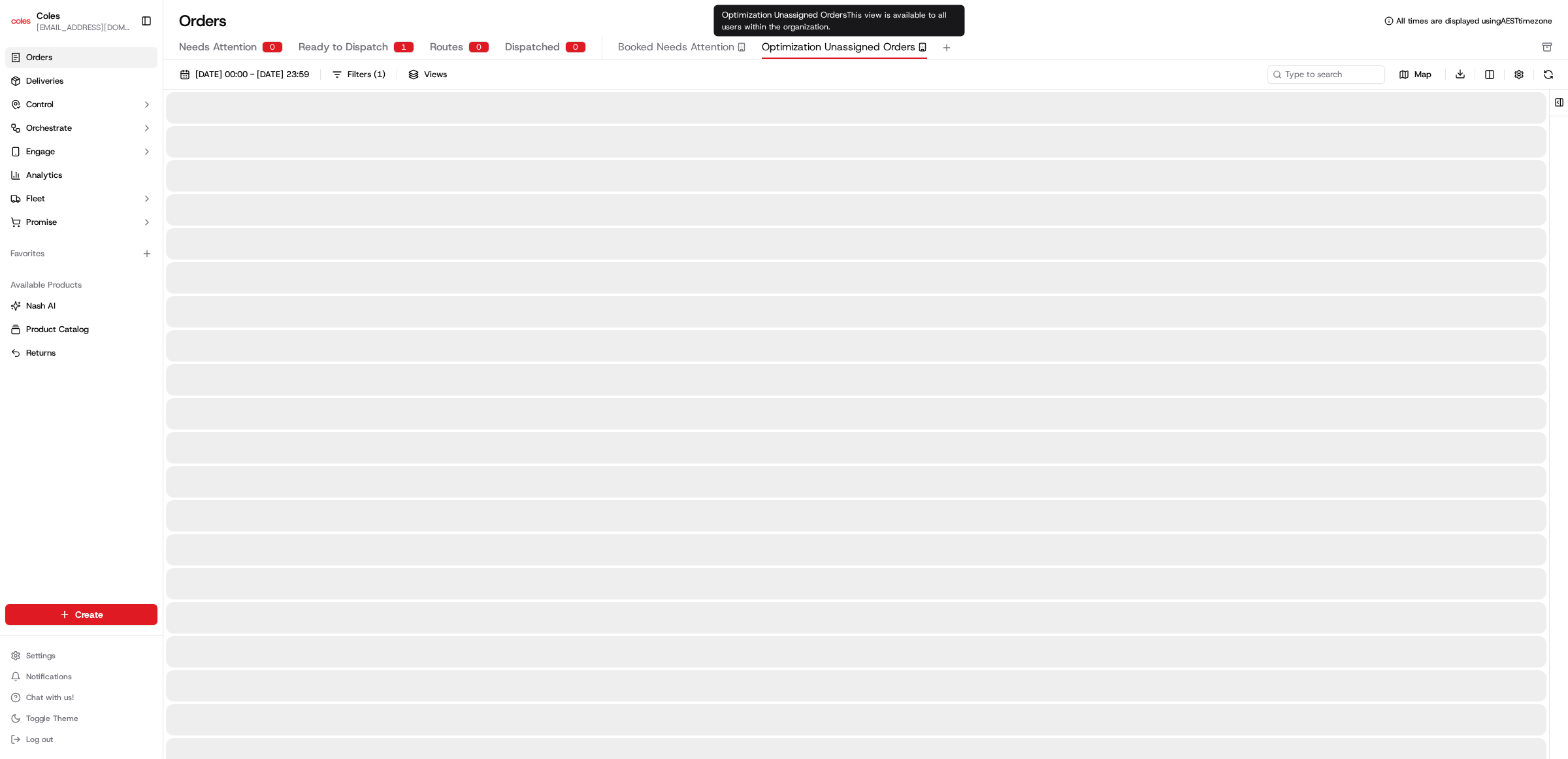
click at [888, 46] on span "Optimization Unassigned Orders" at bounding box center [838, 47] width 153 height 15
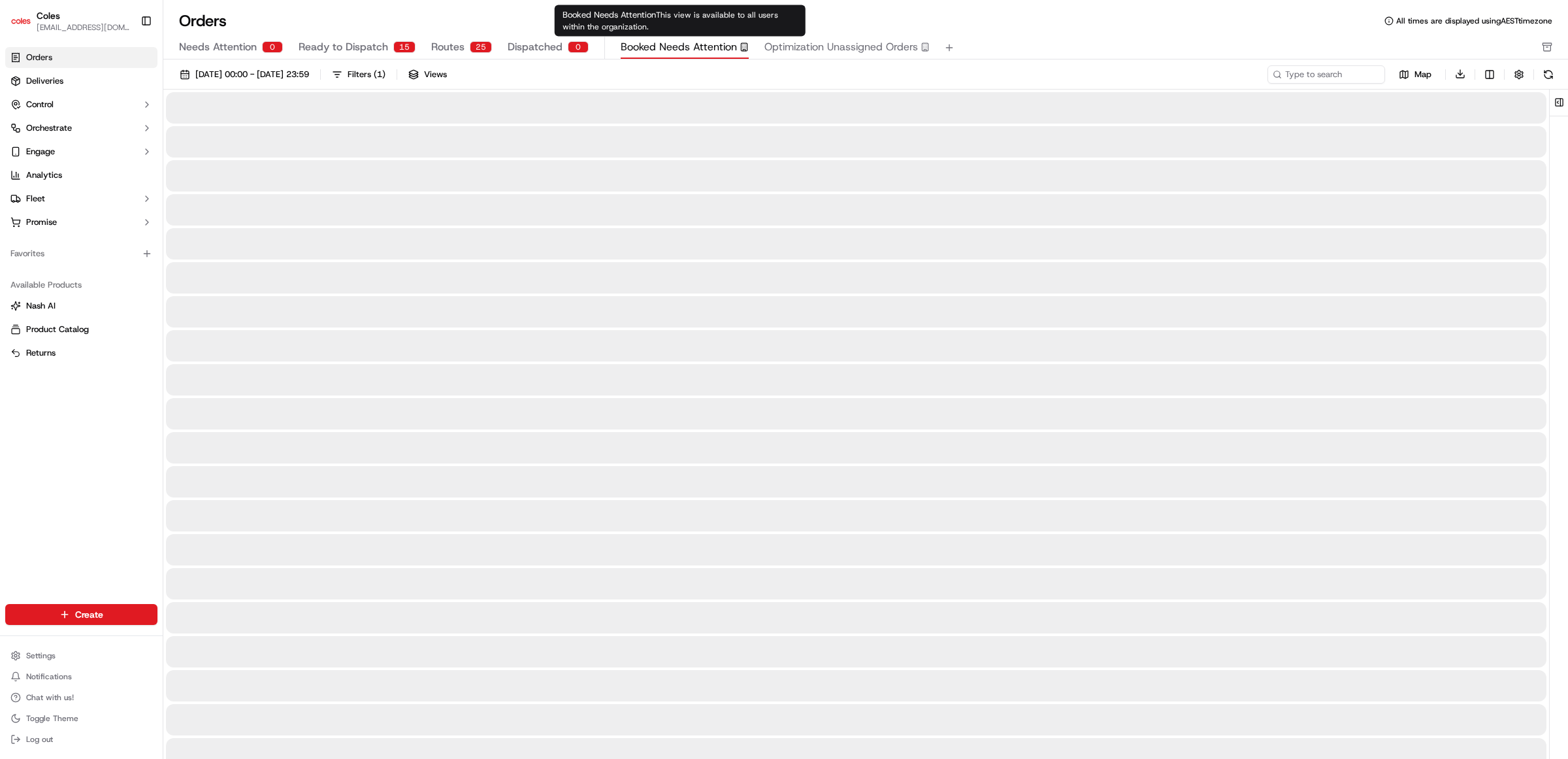
click at [665, 48] on span "Booked Needs Attention" at bounding box center [679, 47] width 116 height 15
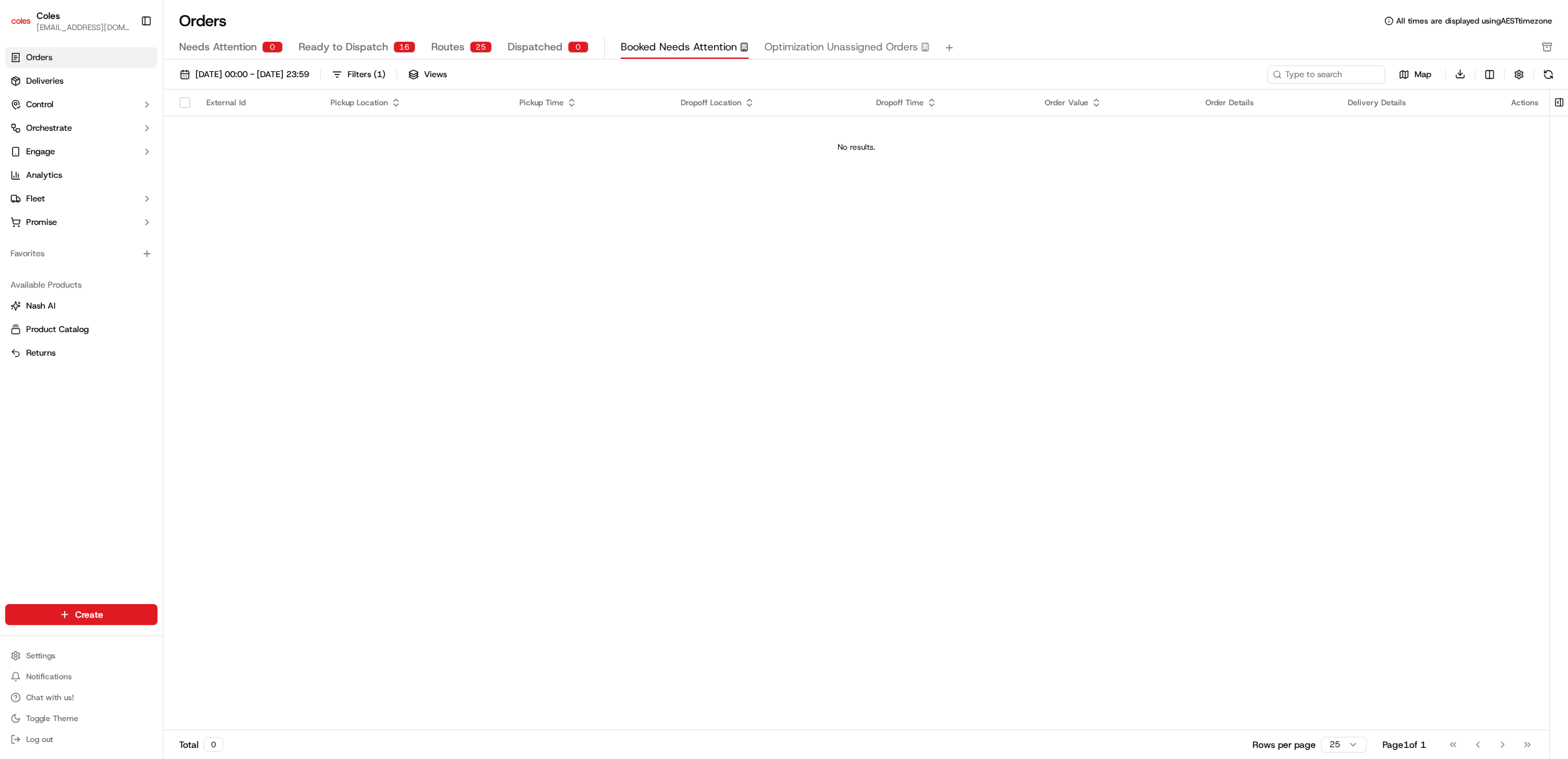
click at [436, 49] on div "Needs Attention 0 Ready to Dispatch 16 Routes 25 Dispatched 0 Booked Needs Atte…" at bounding box center [856, 48] width 1355 height 23
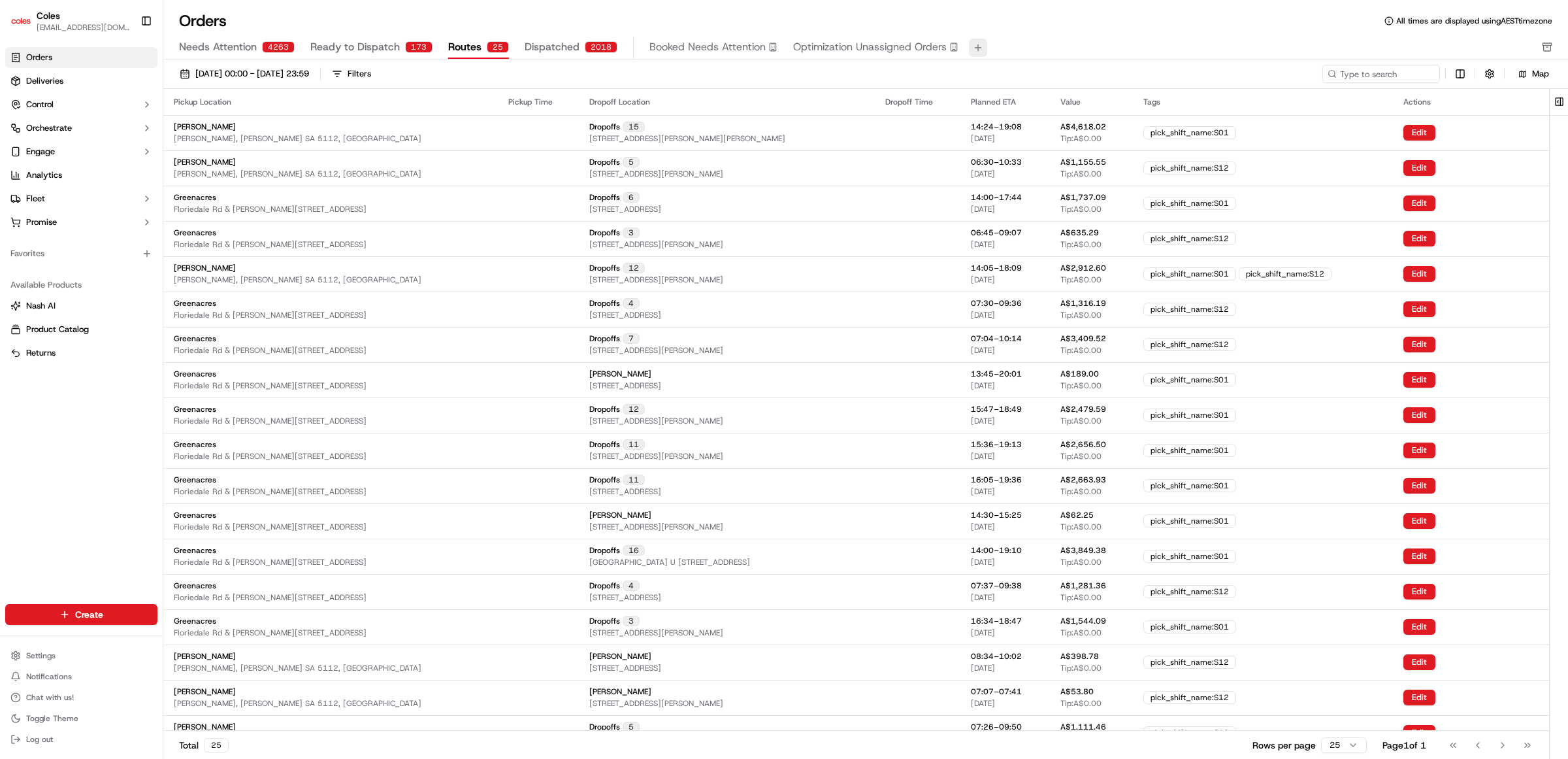
click at [971, 50] on button at bounding box center [978, 48] width 19 height 19
click at [974, 44] on button at bounding box center [978, 48] width 19 height 19
click at [1027, 21] on div "Orders All times are displayed using AEST timezone" at bounding box center [866, 21] width 1405 height 21
click at [31, 81] on span "Deliveries" at bounding box center [44, 81] width 37 height 12
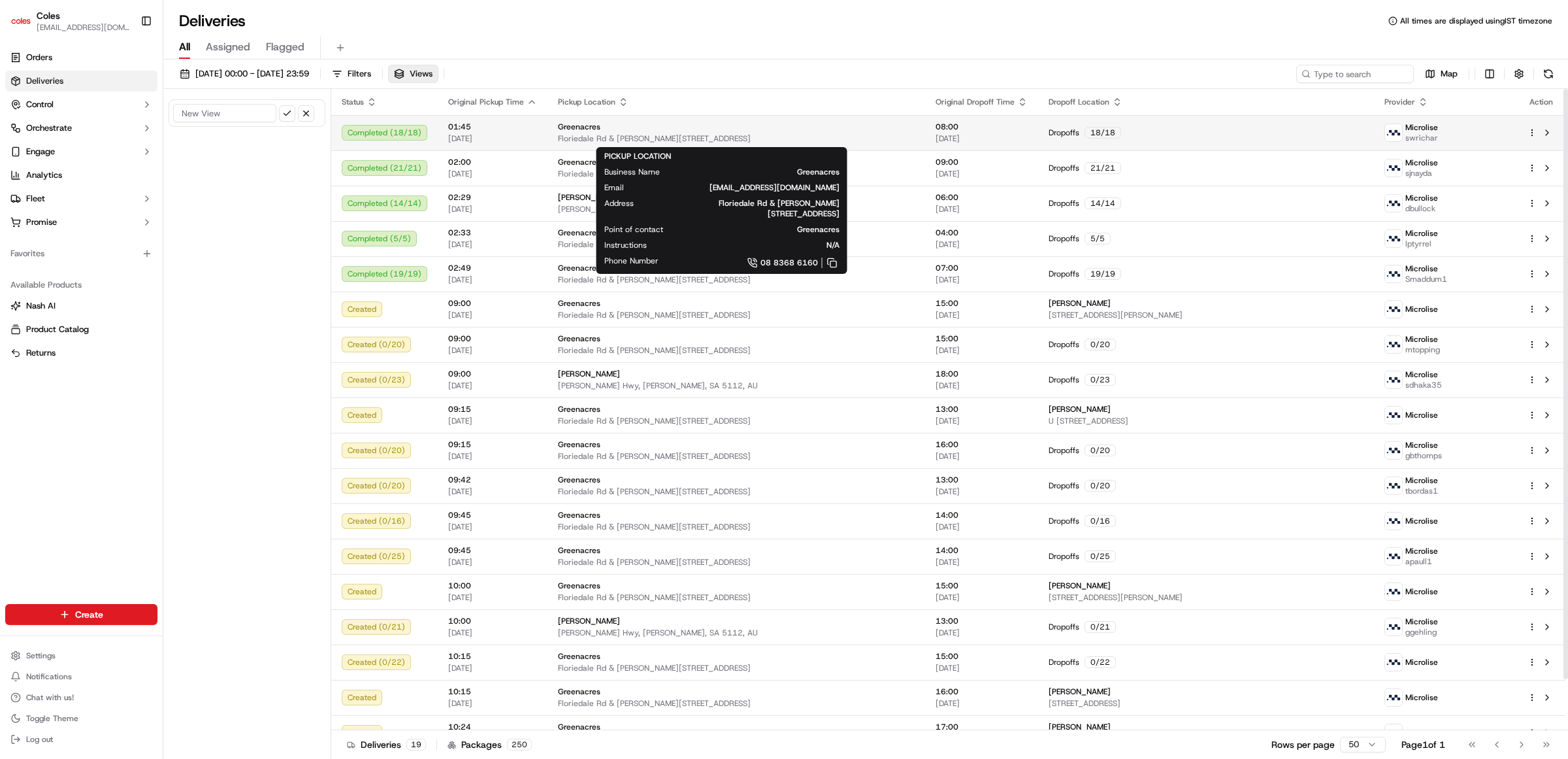
click at [597, 124] on div "Greenacres" at bounding box center [736, 127] width 357 height 10
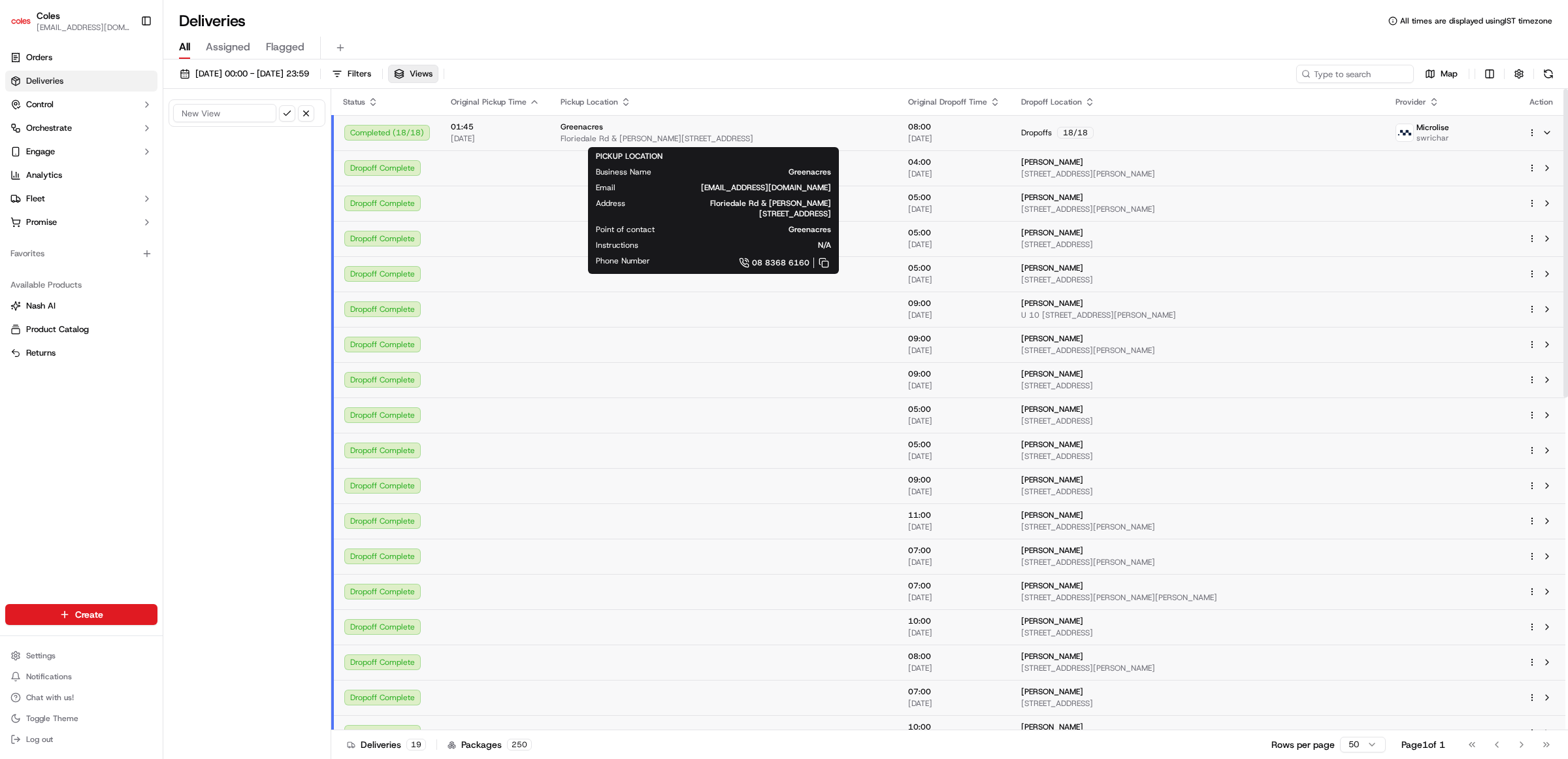
click at [586, 128] on span "Greenacres" at bounding box center [581, 127] width 43 height 10
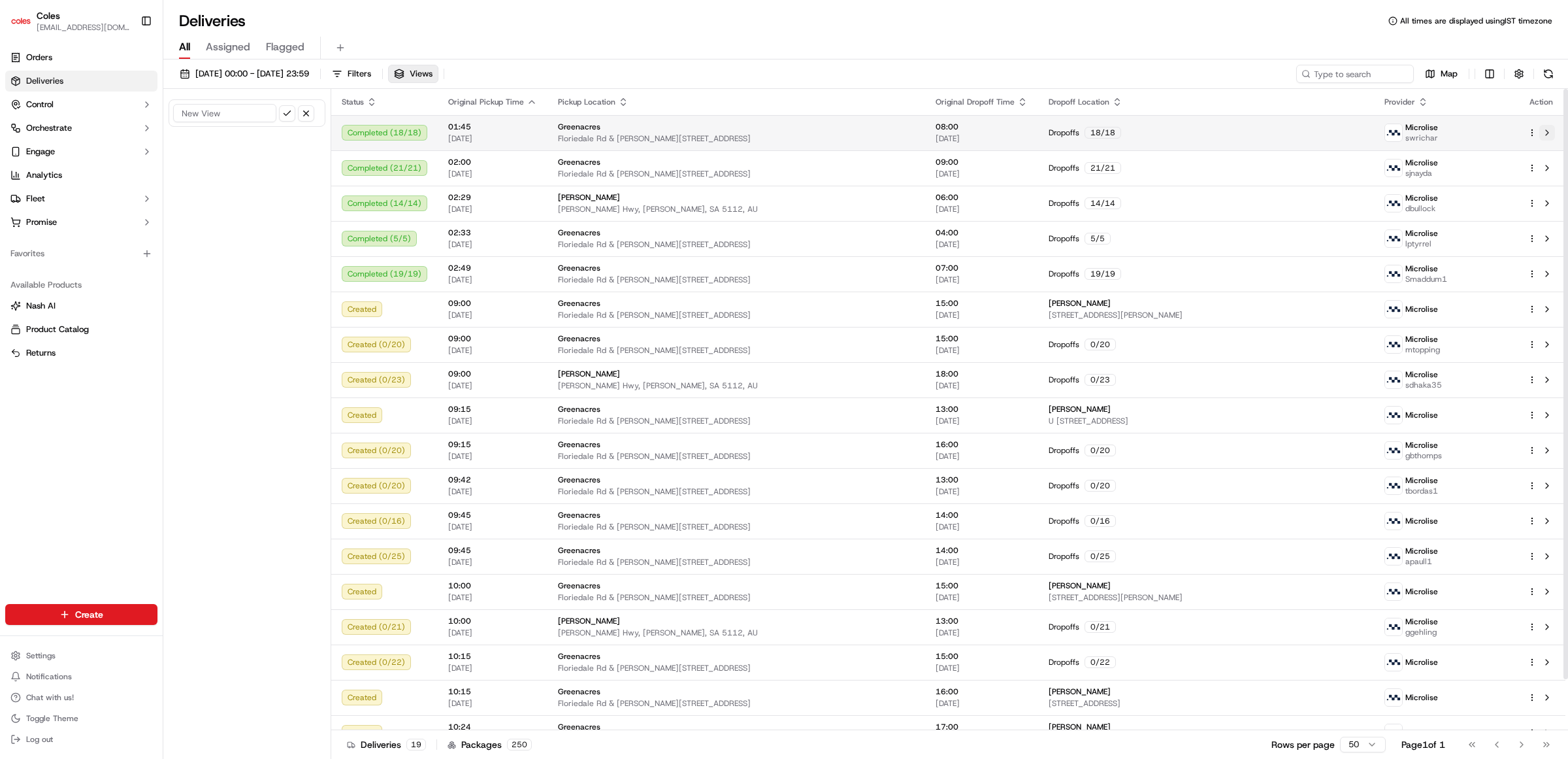
click at [1547, 133] on button at bounding box center [1547, 132] width 15 height 15
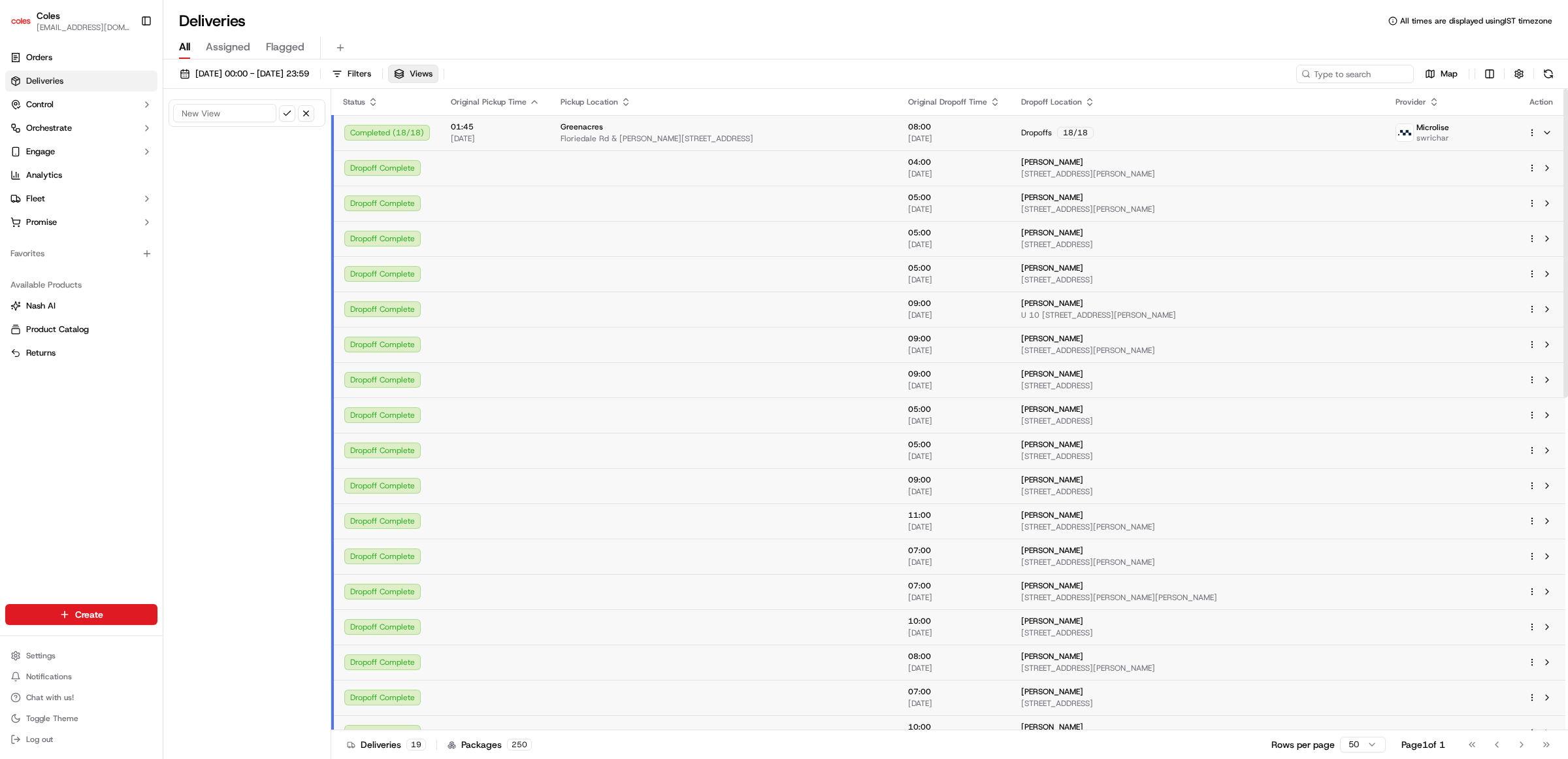
click at [559, 177] on td at bounding box center [723, 168] width 347 height 35
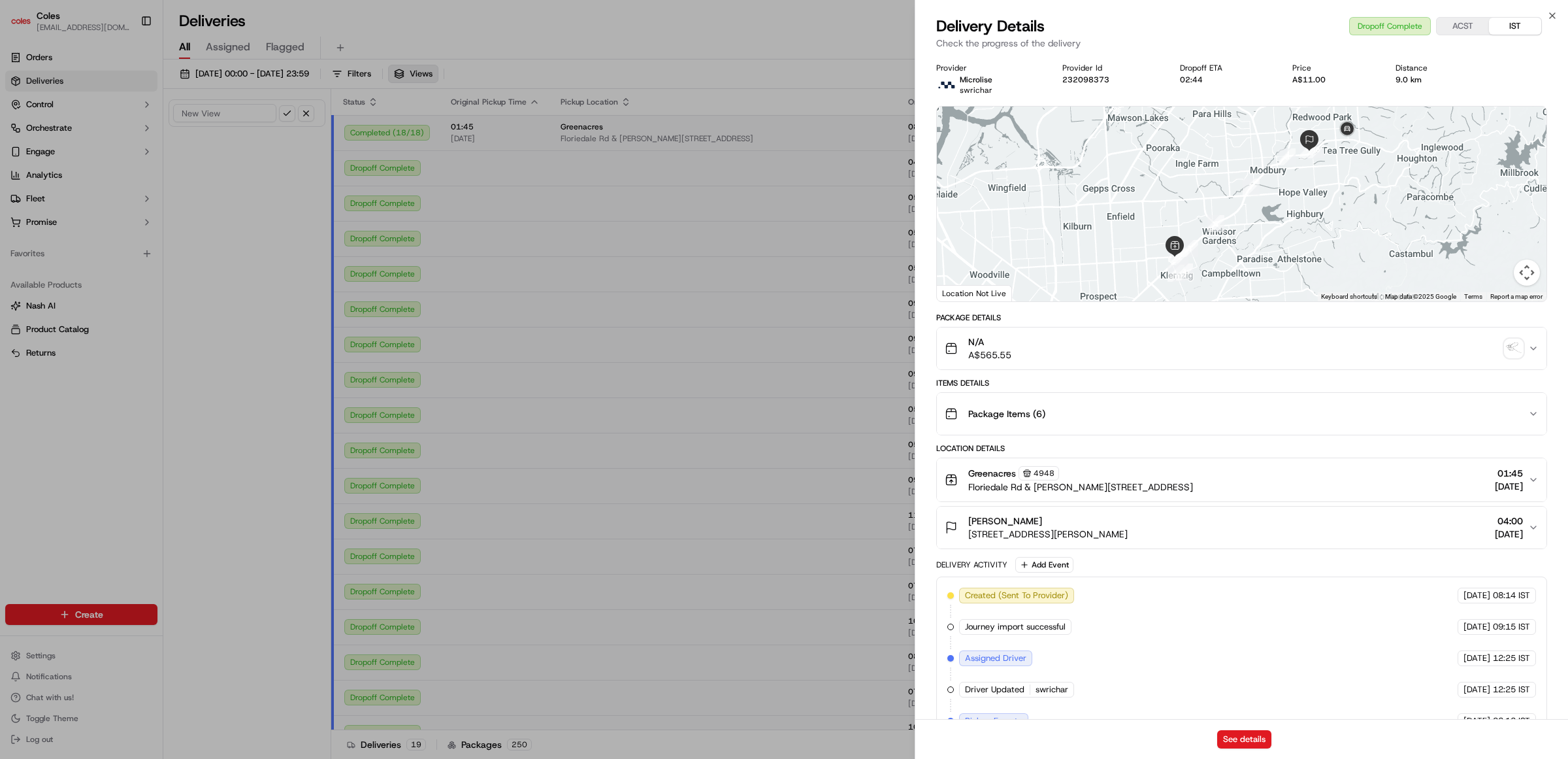
click at [1528, 269] on button "Map camera controls" at bounding box center [1527, 273] width 26 height 26
click at [1553, 15] on icon "button" at bounding box center [1553, 15] width 5 height 5
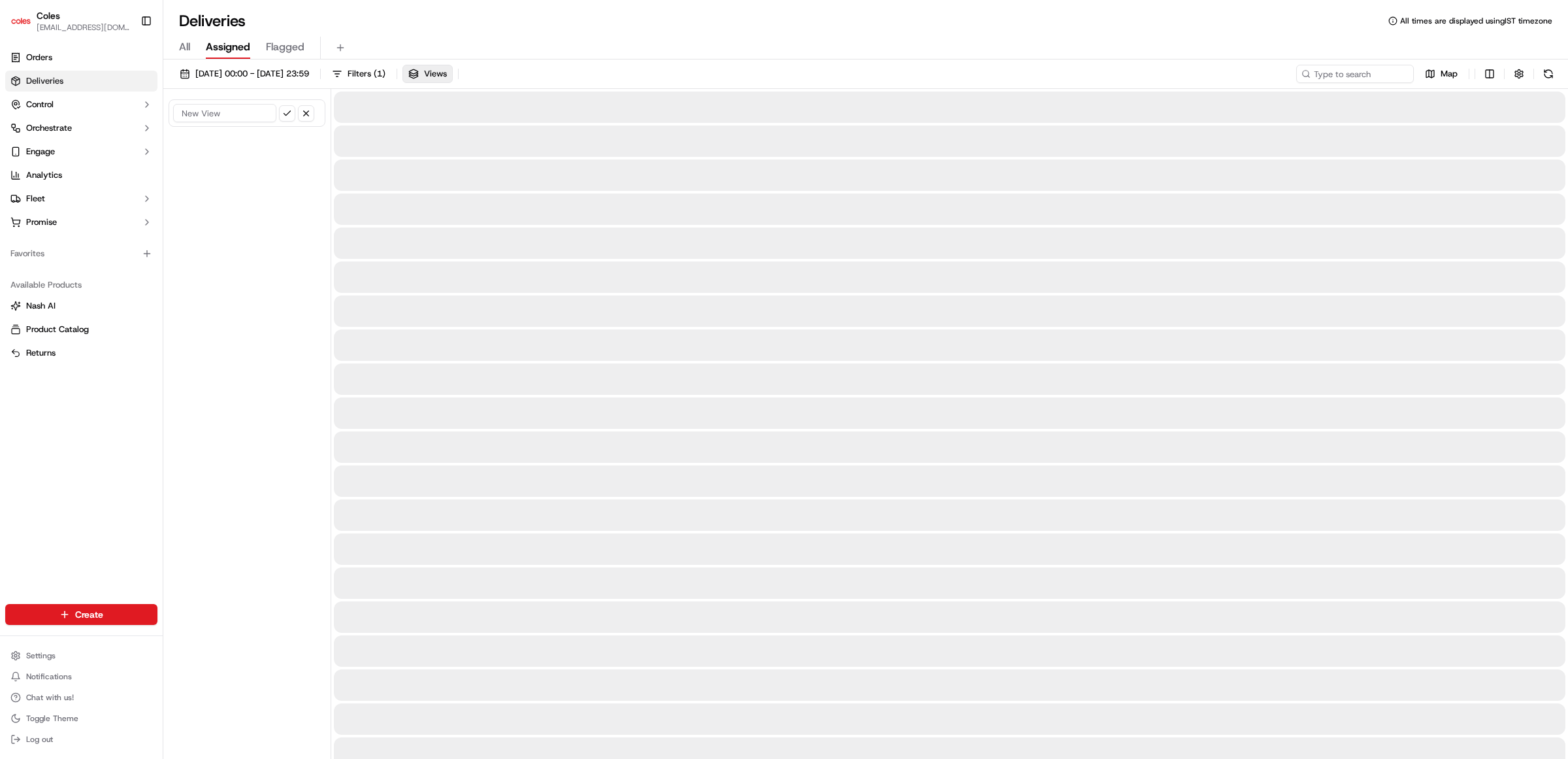
click at [233, 49] on span "Assigned" at bounding box center [227, 47] width 44 height 15
click at [285, 49] on span "Flagged" at bounding box center [285, 47] width 39 height 15
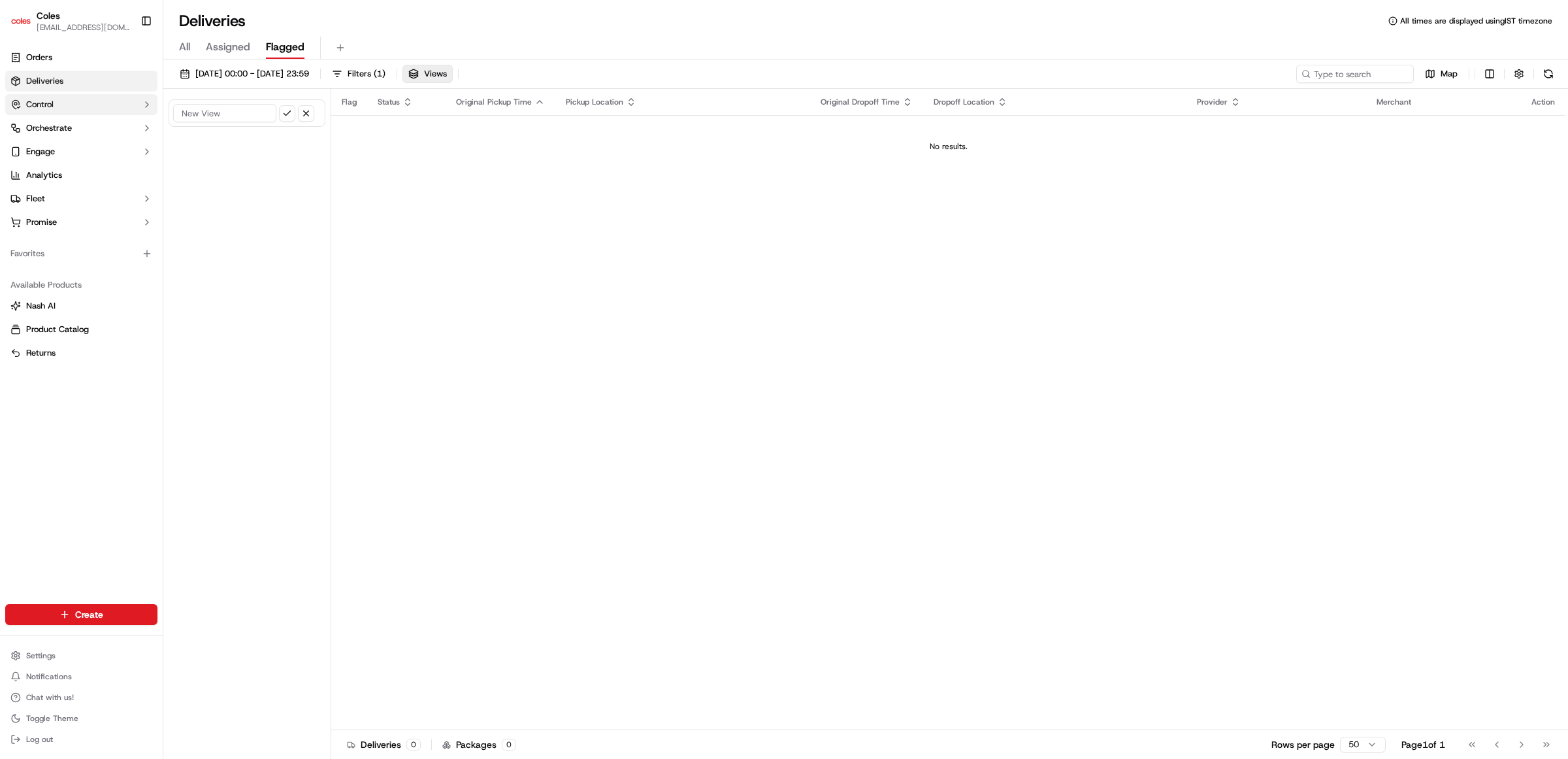
click at [47, 105] on span "Control" at bounding box center [40, 104] width 27 height 12
click at [50, 132] on link "Providers" at bounding box center [81, 125] width 121 height 19
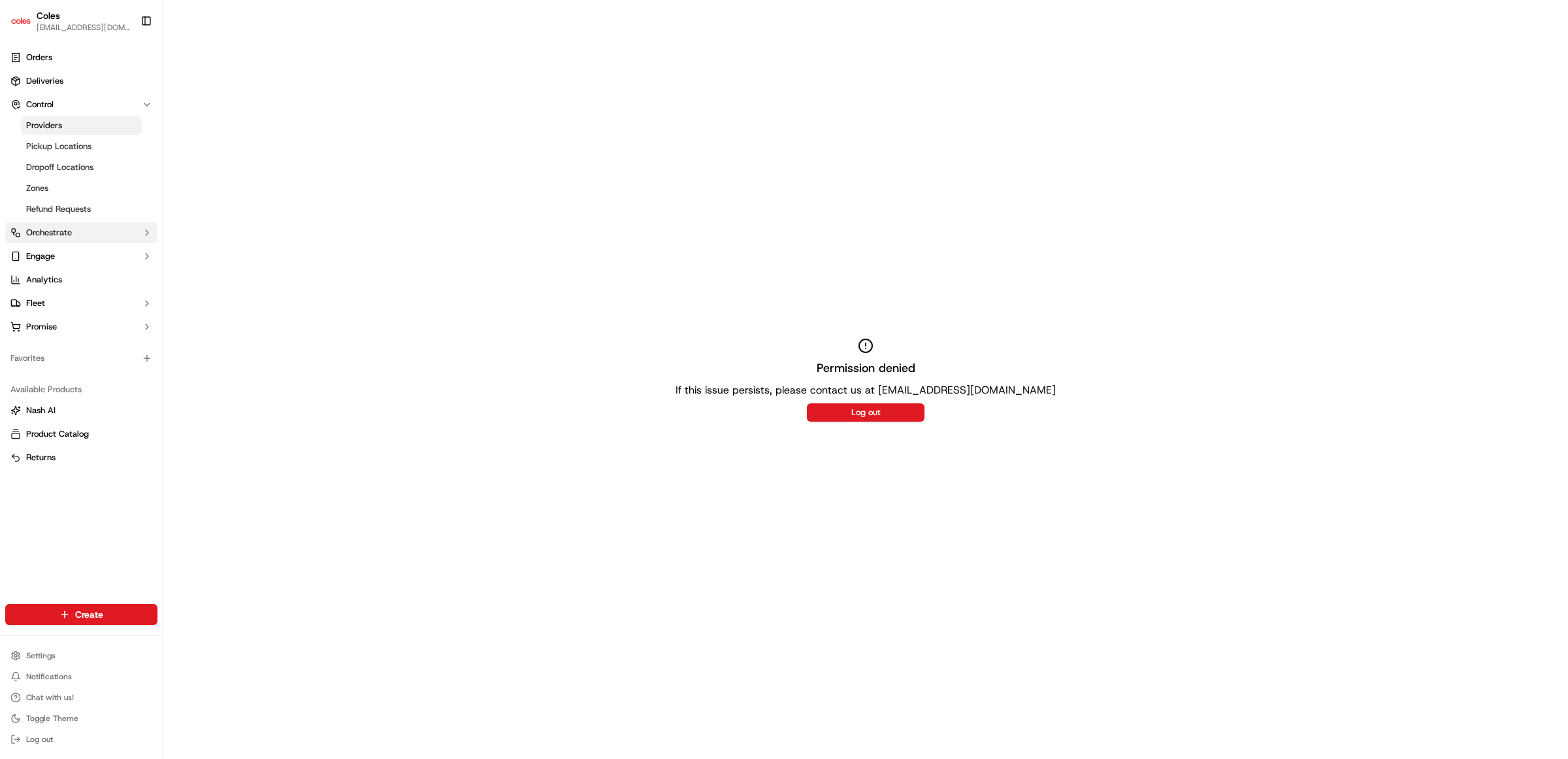
click at [64, 230] on span "Orchestrate" at bounding box center [48, 232] width 46 height 12
click at [64, 252] on span "Workflows" at bounding box center [45, 253] width 40 height 12
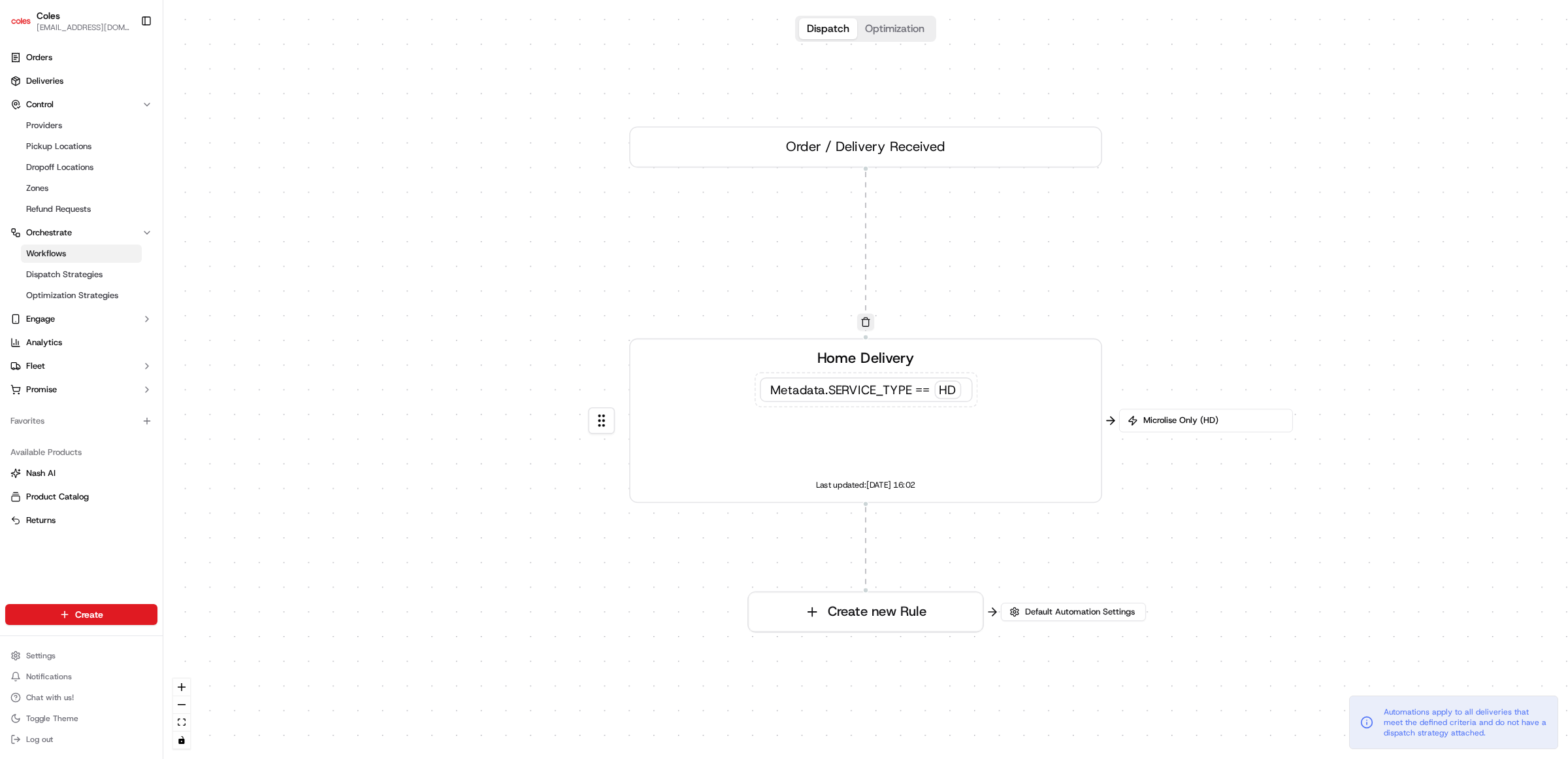
click at [899, 27] on button "Optimization" at bounding box center [894, 29] width 75 height 21
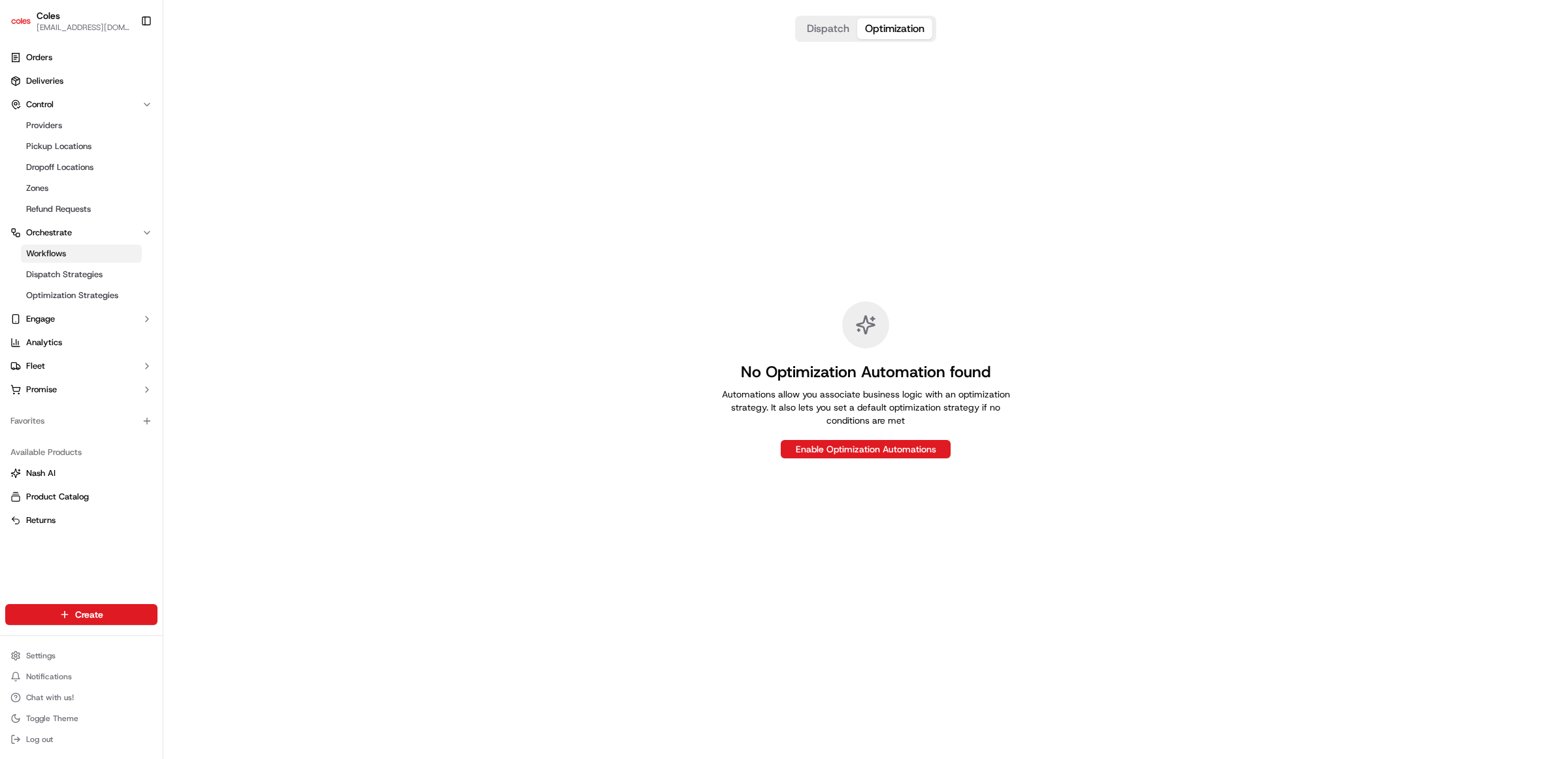
click at [816, 27] on button "Dispatch" at bounding box center [828, 29] width 58 height 21
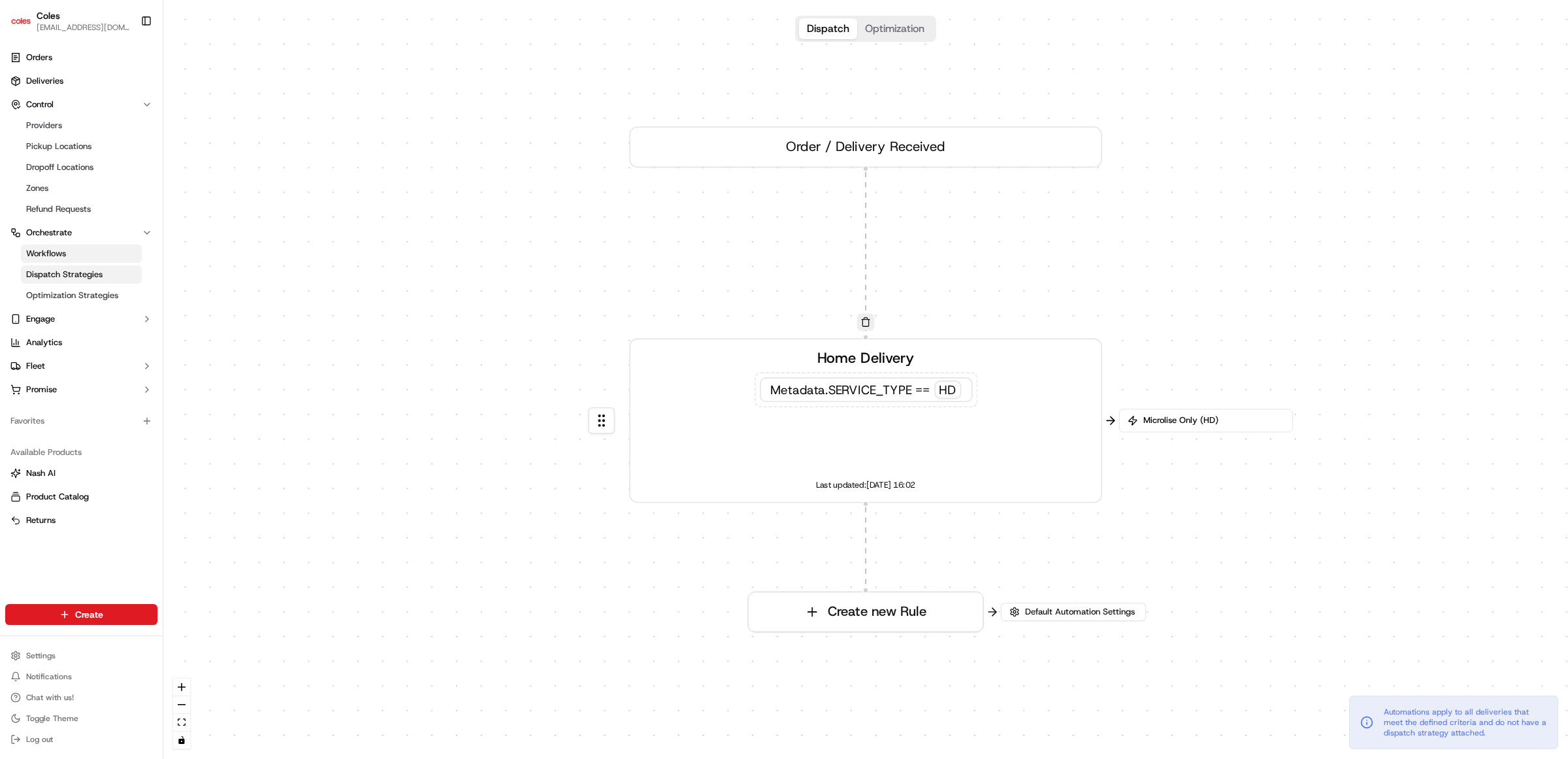
click at [82, 276] on span "Dispatch Strategies" at bounding box center [64, 274] width 77 height 12
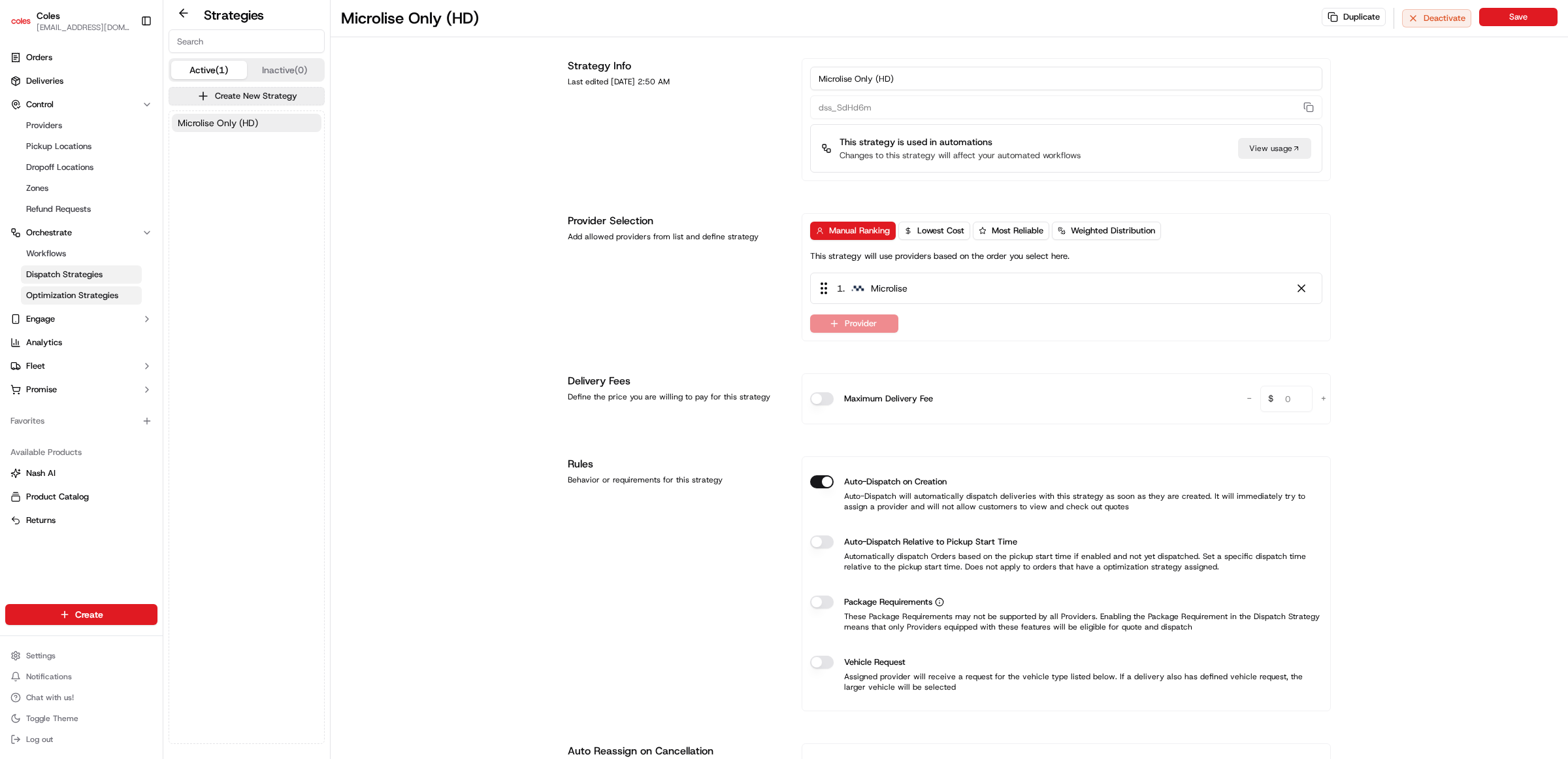
click at [47, 302] on link "Optimization Strategies" at bounding box center [81, 295] width 121 height 19
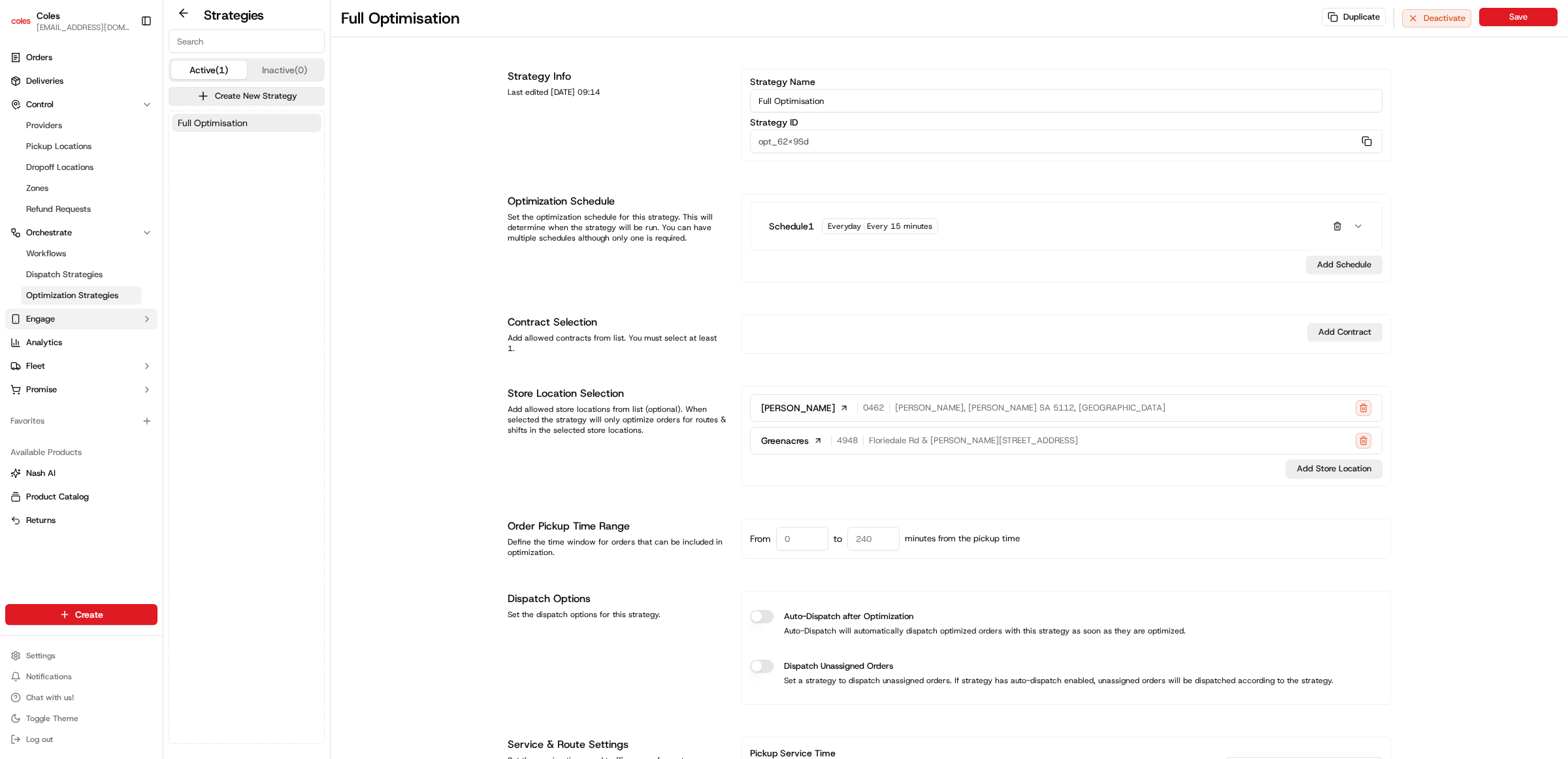
click at [53, 315] on span "Engage" at bounding box center [40, 319] width 29 height 12
click at [60, 340] on span "Tracking Customization" at bounding box center [71, 340] width 91 height 12
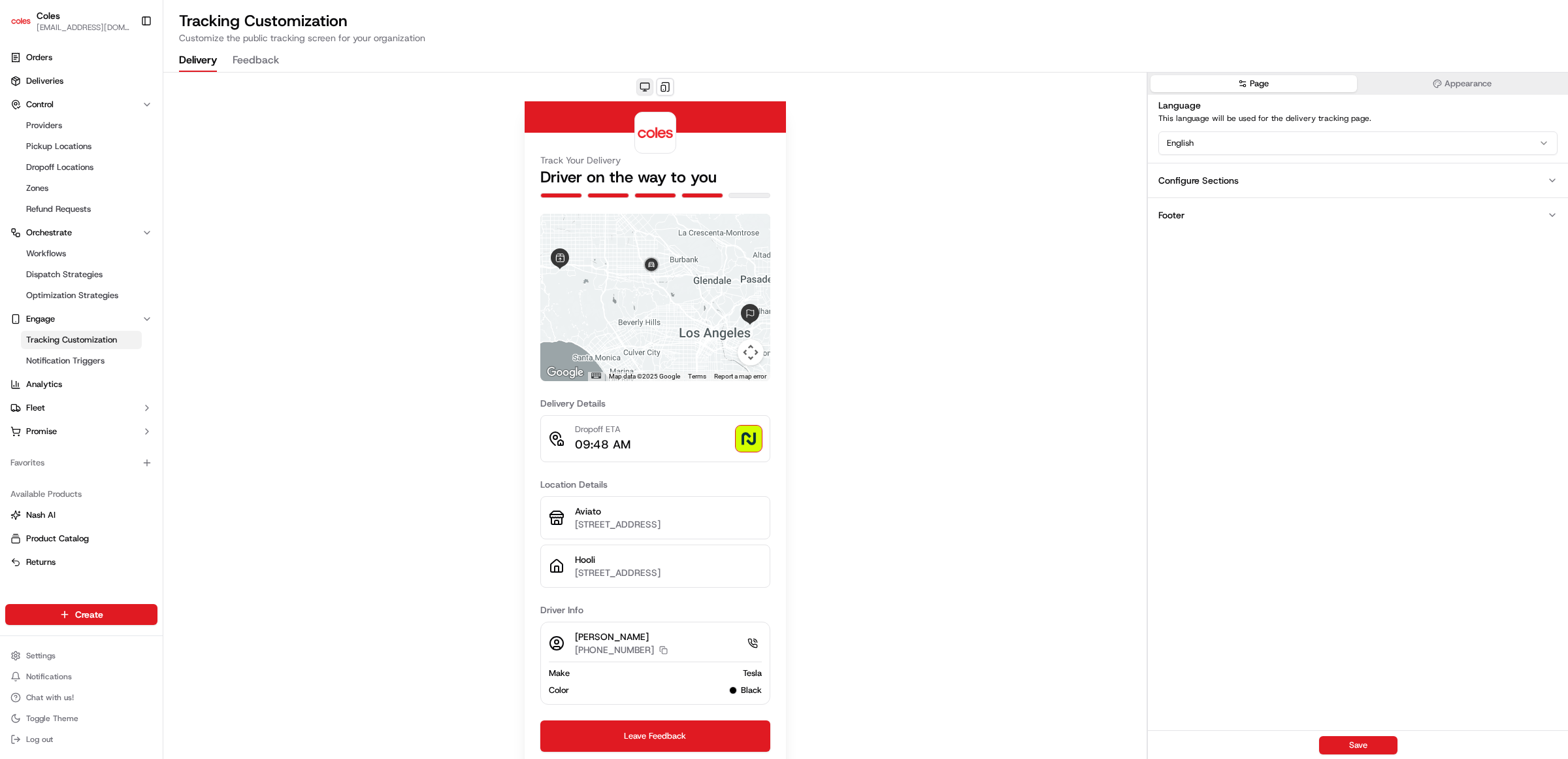
click at [643, 86] on button at bounding box center [644, 86] width 17 height 17
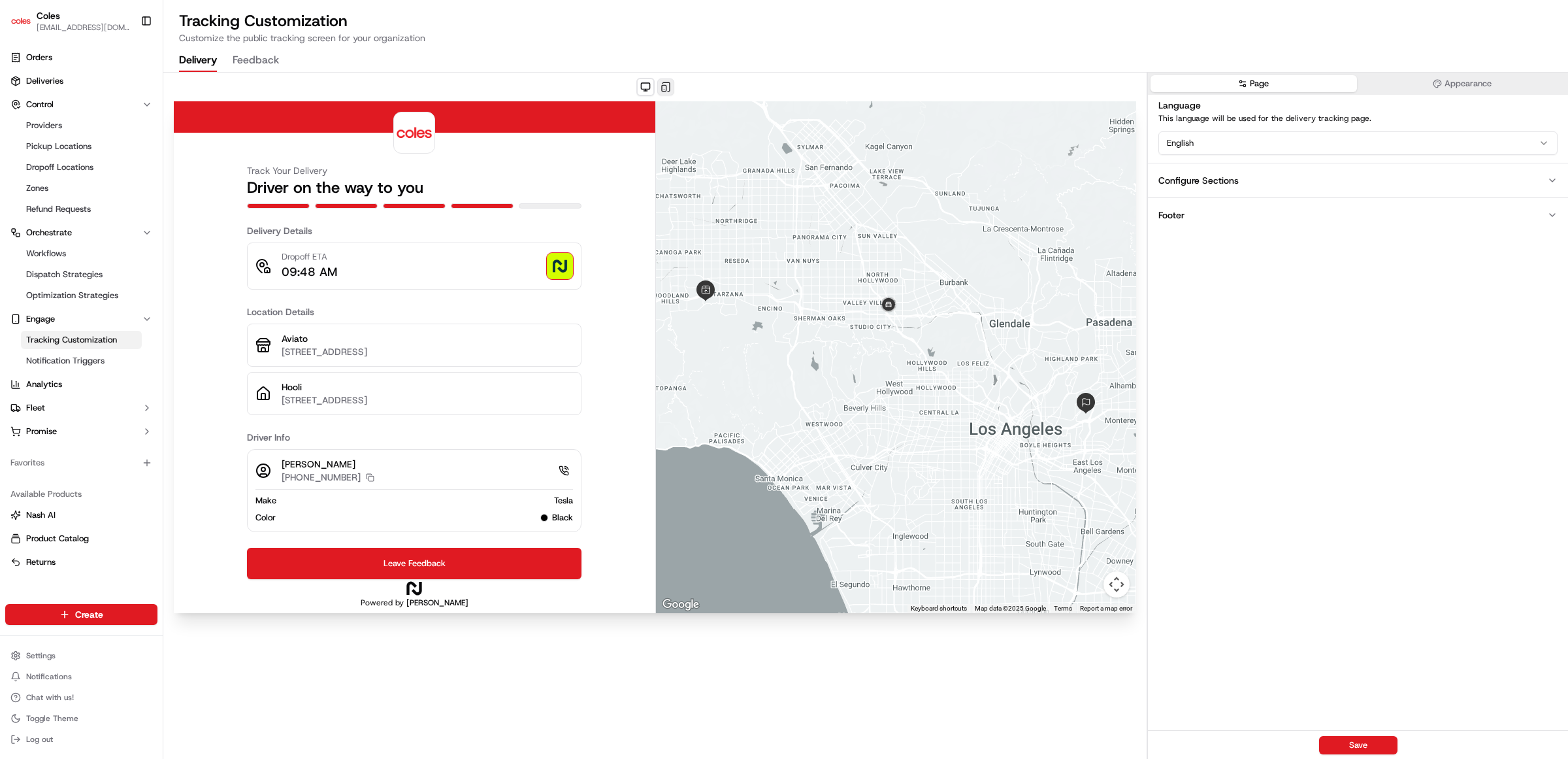
click at [665, 87] on button at bounding box center [665, 86] width 17 height 17
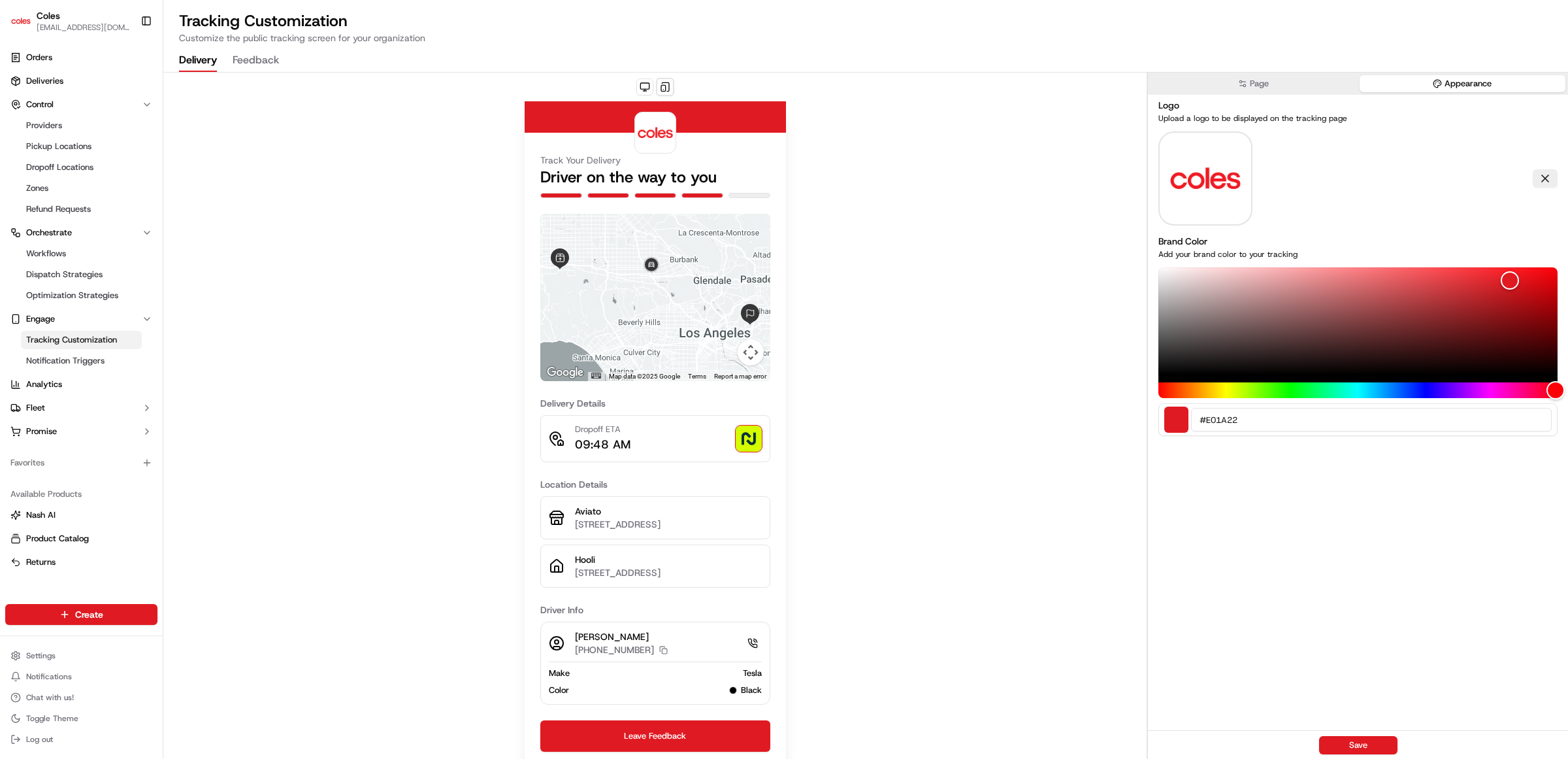
click at [1405, 84] on button "Appearance" at bounding box center [1463, 83] width 206 height 17
click at [1243, 81] on icon "button" at bounding box center [1245, 81] width 3 height 0
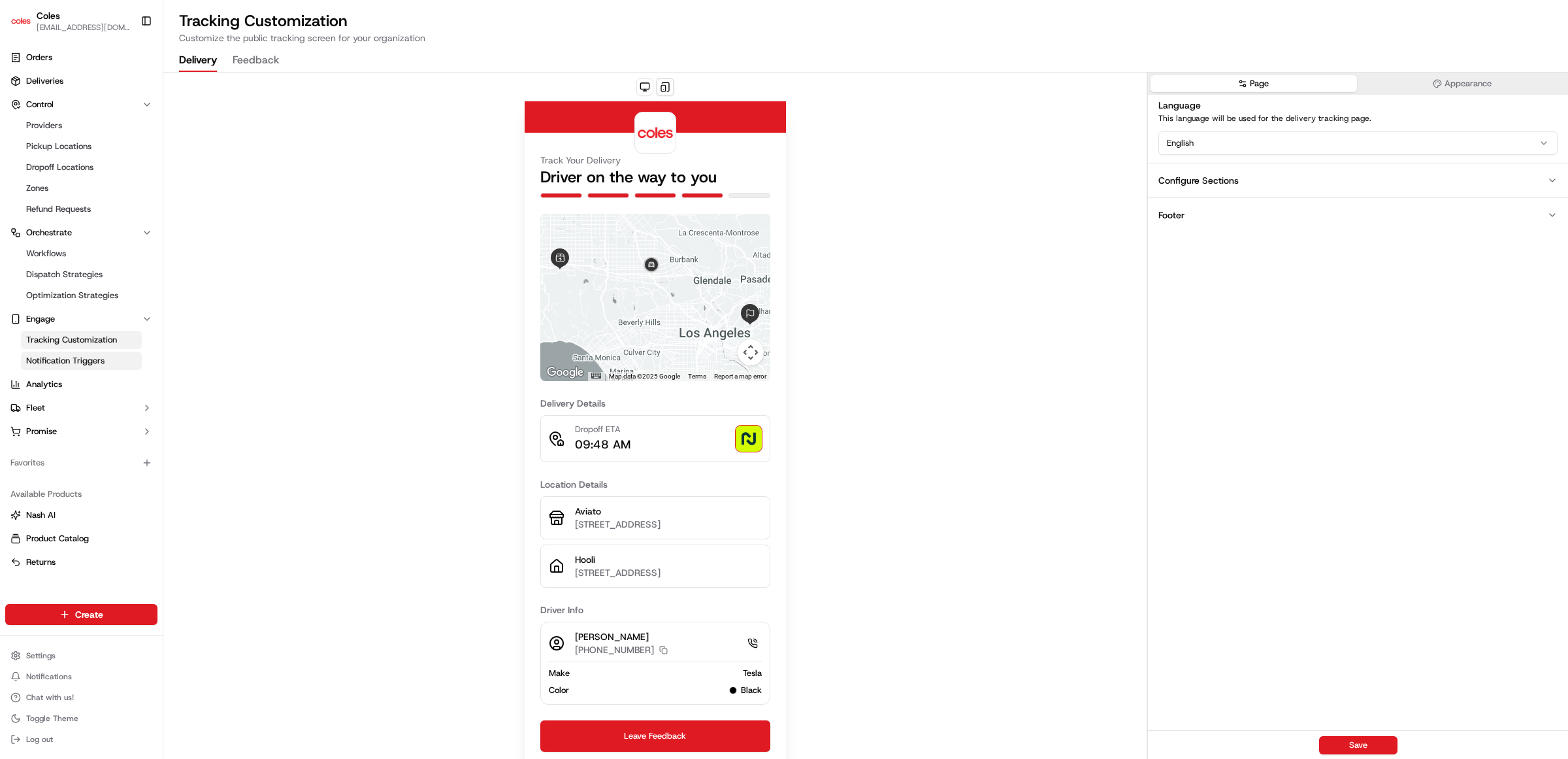
click at [62, 363] on span "Notification Triggers" at bounding box center [64, 361] width 78 height 12
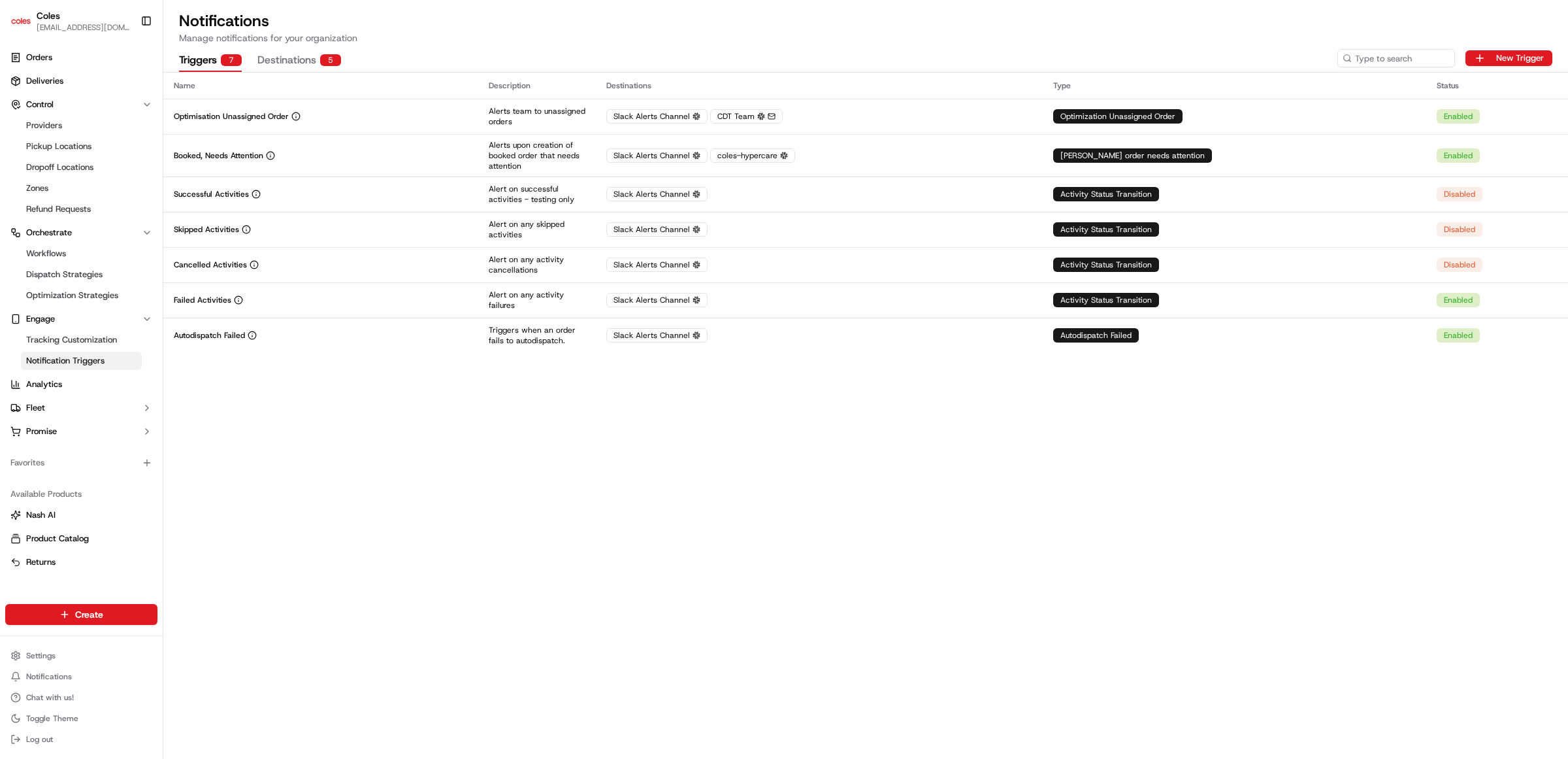
click at [277, 59] on button "Destinations 5" at bounding box center [299, 61] width 84 height 23
click at [191, 56] on button "Triggers 7" at bounding box center [210, 61] width 63 height 23
click at [282, 59] on button "Destinations 5" at bounding box center [299, 61] width 84 height 23
